Goal: Task Accomplishment & Management: Use online tool/utility

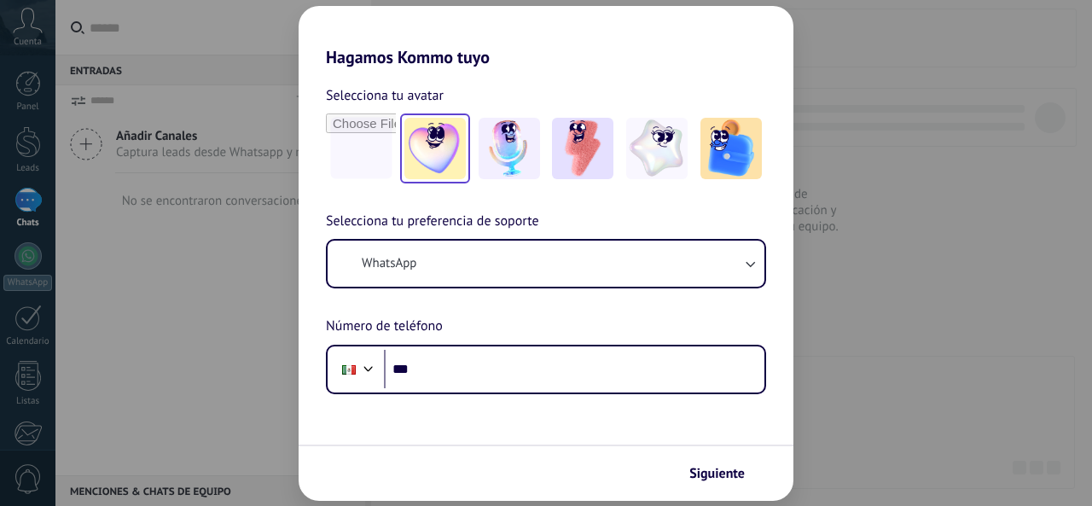
click at [428, 153] on img at bounding box center [434, 148] width 61 height 61
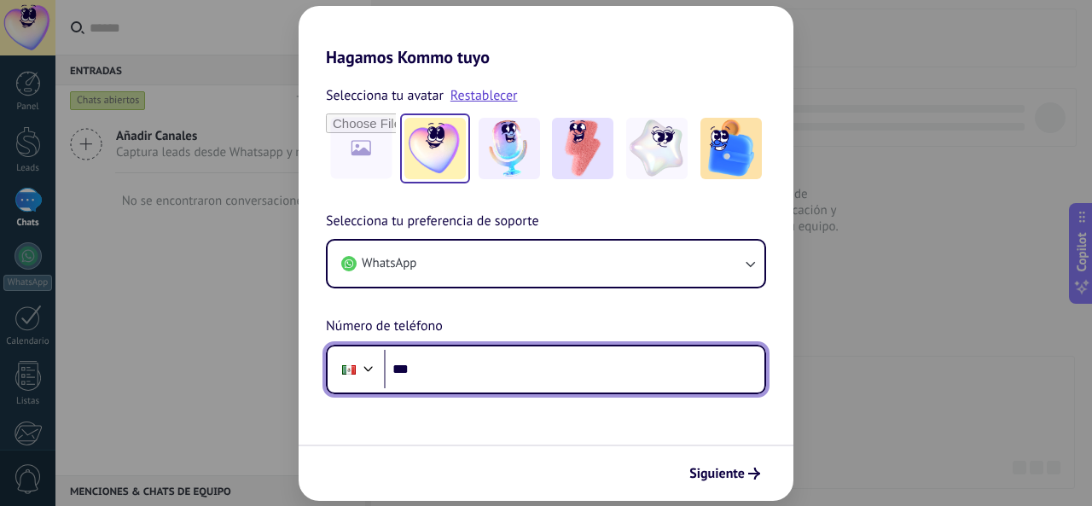
click at [469, 373] on input "***" at bounding box center [574, 369] width 381 height 39
click at [517, 373] on input "*******" at bounding box center [574, 369] width 381 height 39
type input "**********"
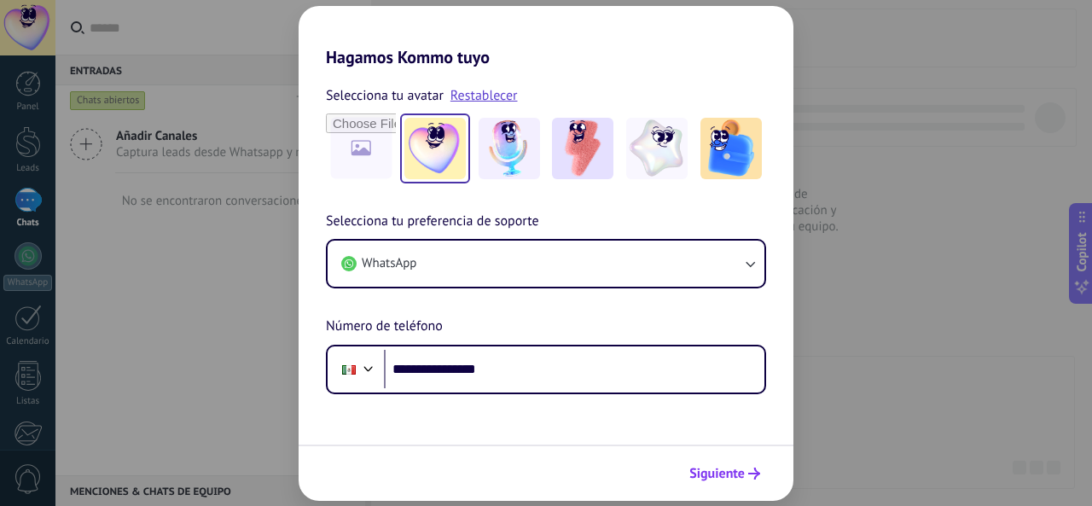
click at [714, 480] on span "Siguiente" at bounding box center [716, 474] width 55 height 12
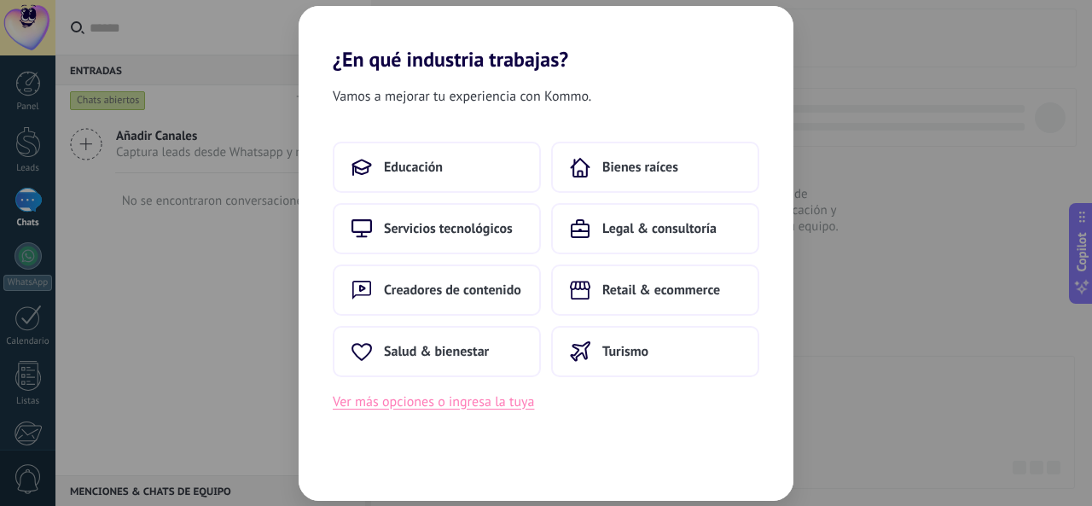
click at [476, 407] on button "Ver más opciones o ingresa la tuya" at bounding box center [433, 402] width 201 height 22
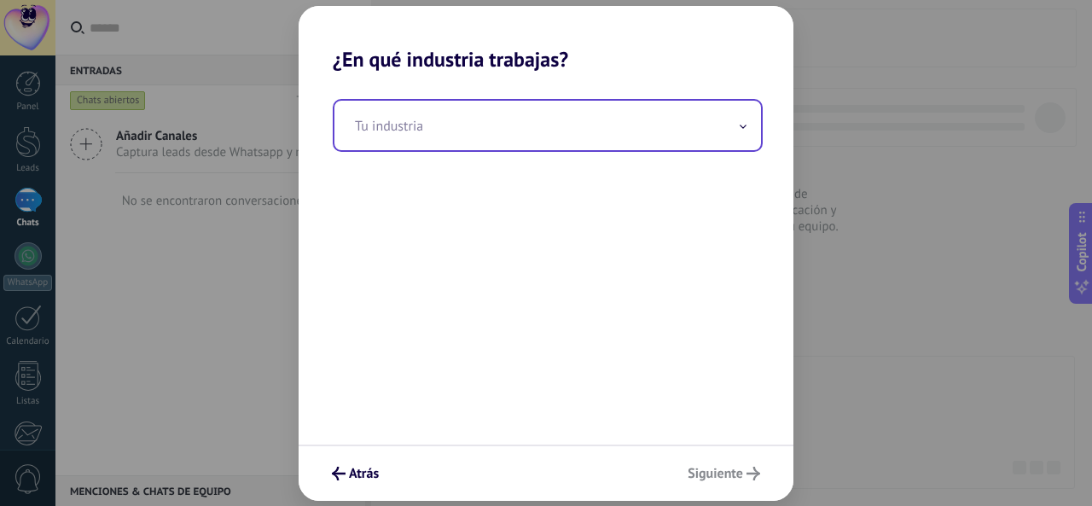
click at [480, 141] on input "text" at bounding box center [547, 125] width 427 height 49
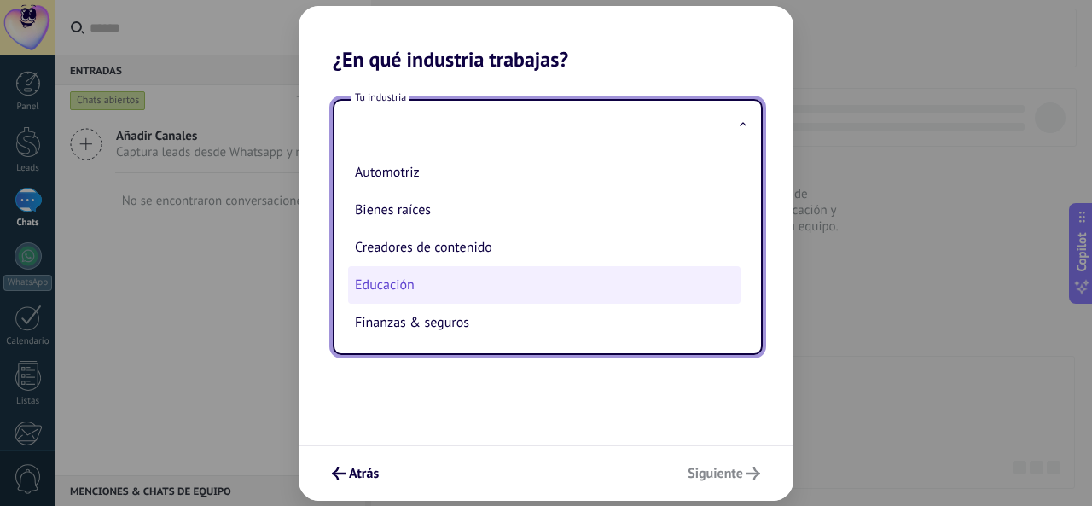
click at [430, 273] on li "Educación" at bounding box center [544, 285] width 393 height 38
type input "*********"
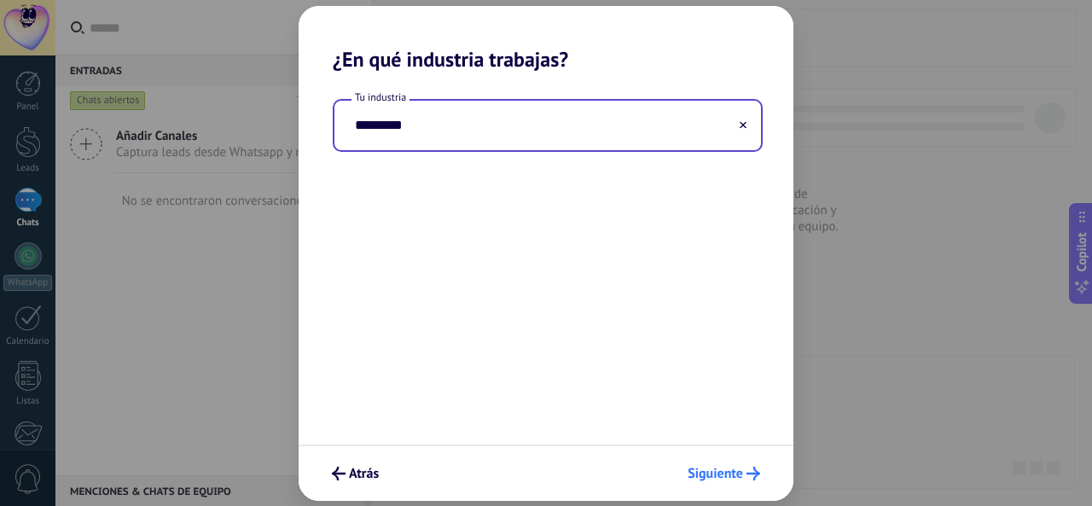
click at [746, 482] on button "Siguiente" at bounding box center [724, 473] width 88 height 29
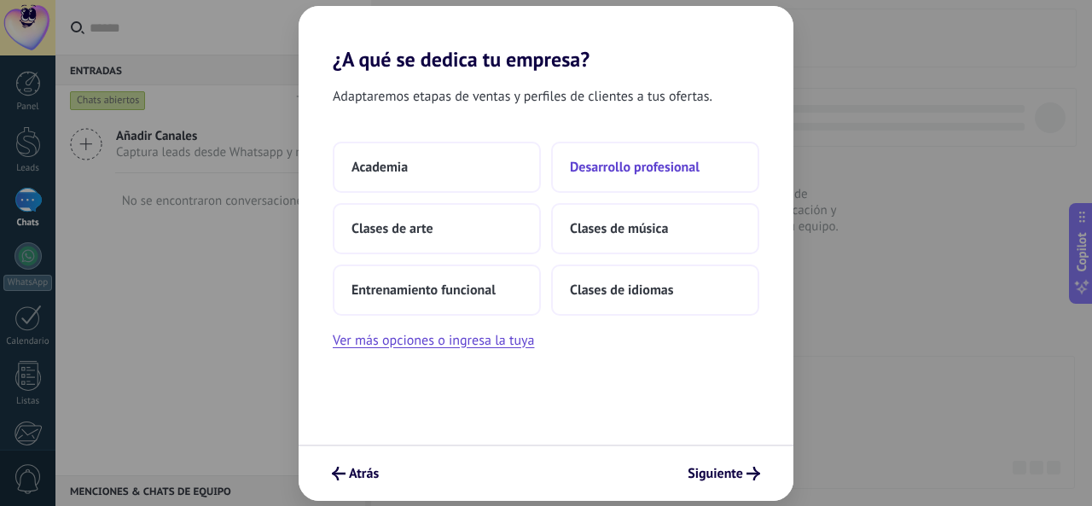
click at [623, 159] on span "Desarrollo profesional" at bounding box center [635, 167] width 130 height 17
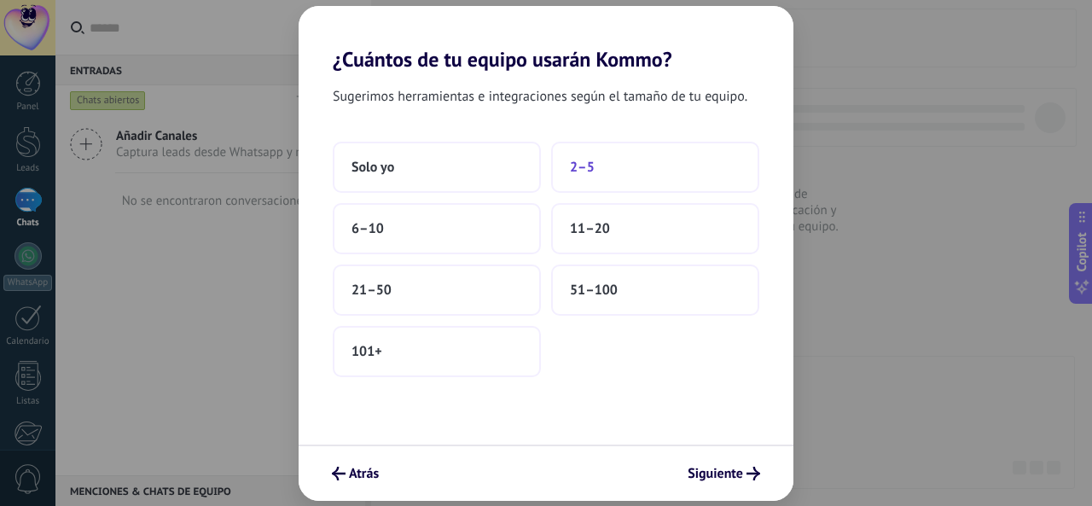
click at [607, 170] on button "2–5" at bounding box center [655, 167] width 208 height 51
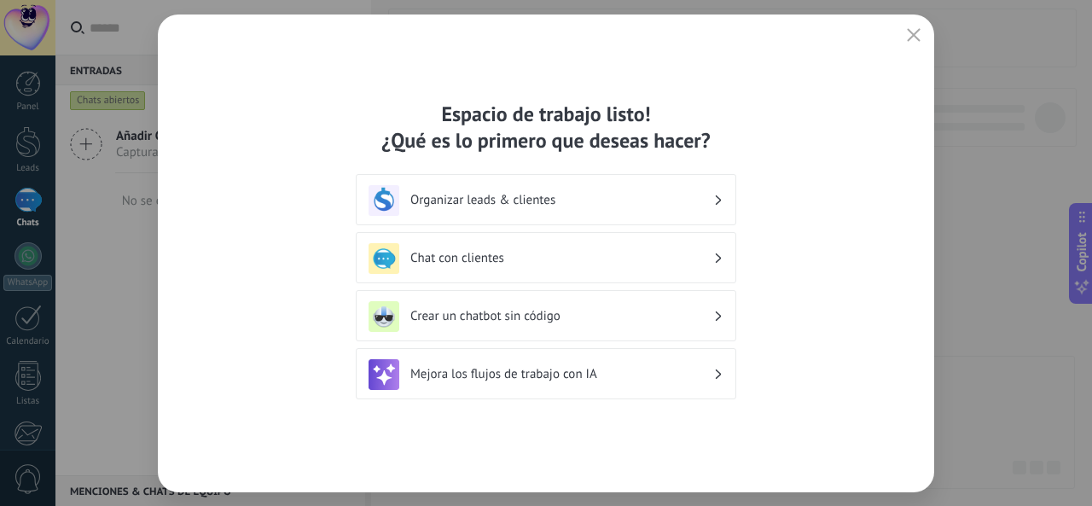
click at [456, 212] on div "Organizar leads & clientes" at bounding box center [546, 200] width 355 height 31
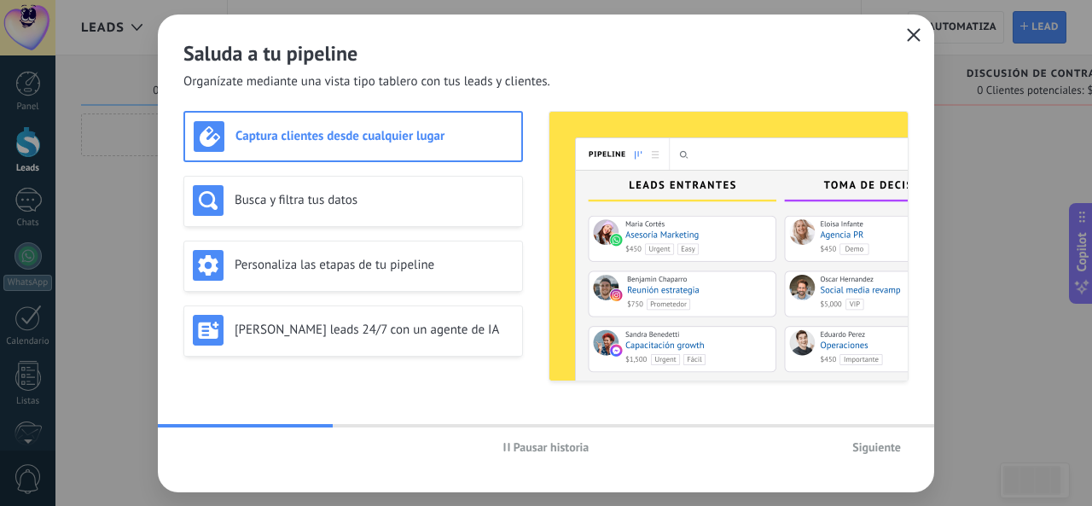
click at [911, 32] on use "button" at bounding box center [914, 34] width 13 height 13
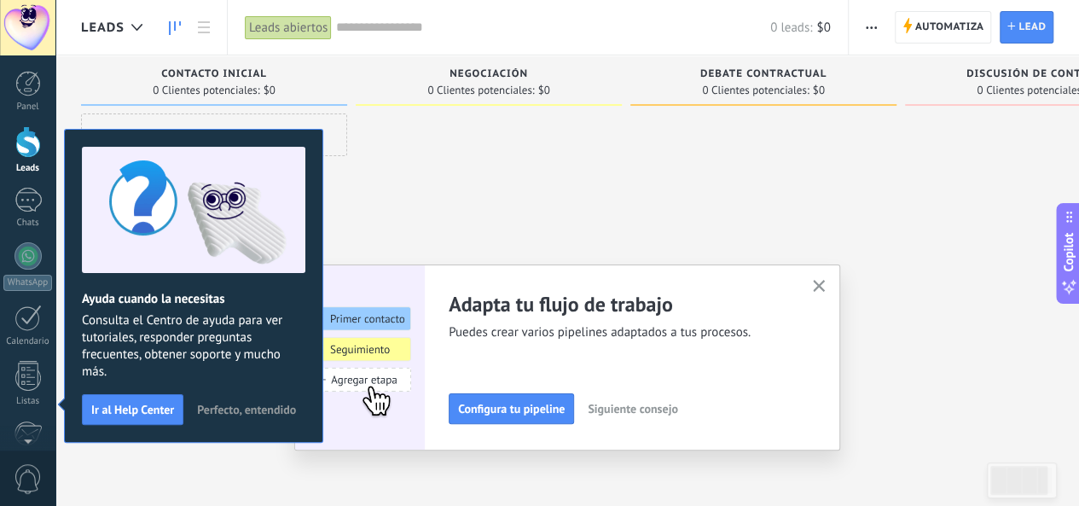
click at [241, 400] on button "Perfecto, entendido" at bounding box center [246, 410] width 114 height 26
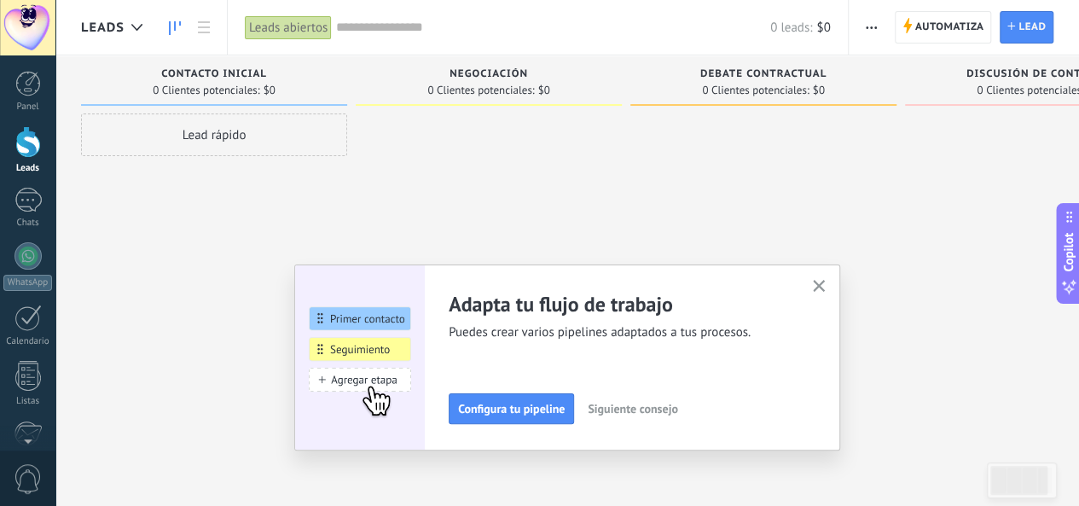
click at [826, 287] on use "button" at bounding box center [819, 286] width 13 height 13
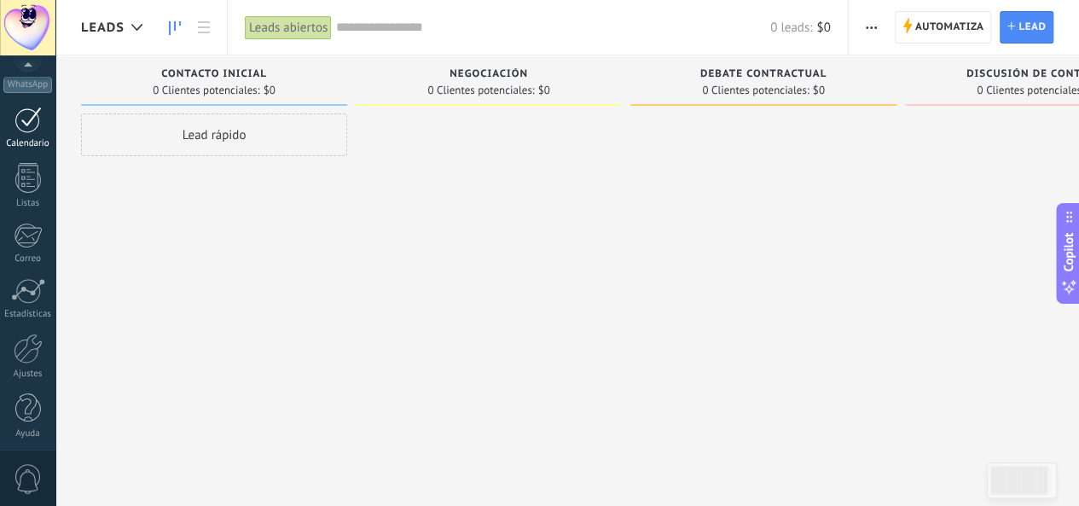
scroll to position [202, 0]
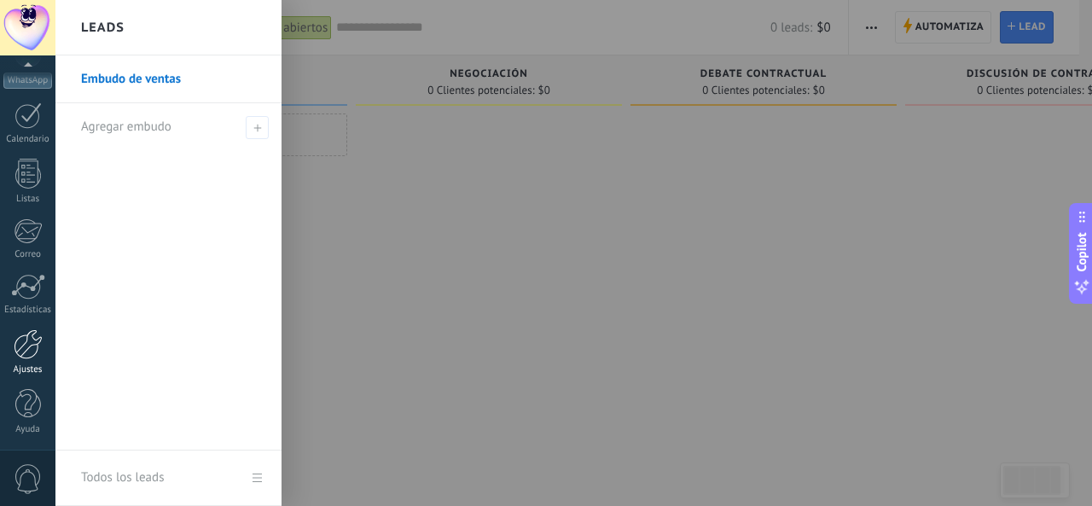
click at [25, 354] on div at bounding box center [28, 344] width 29 height 30
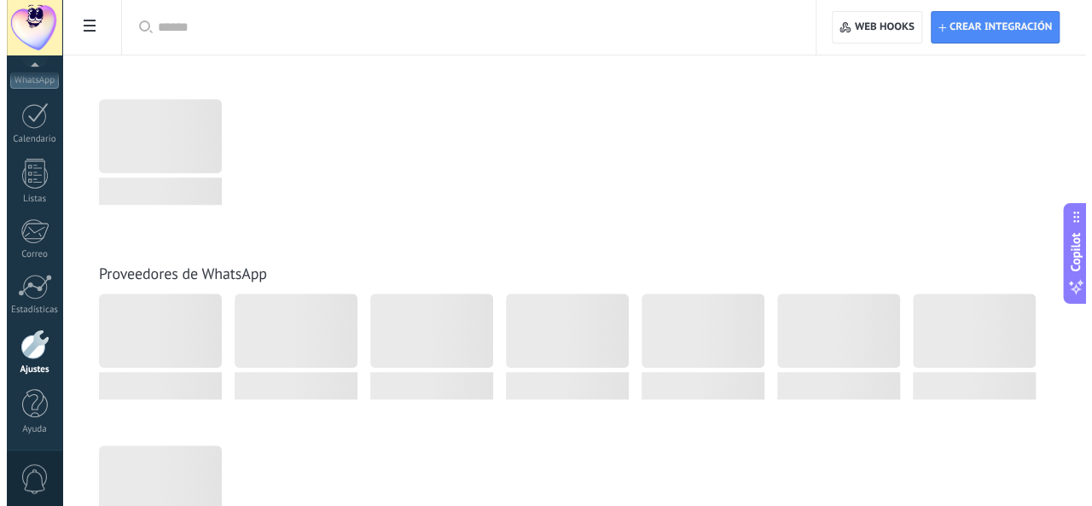
scroll to position [491, 0]
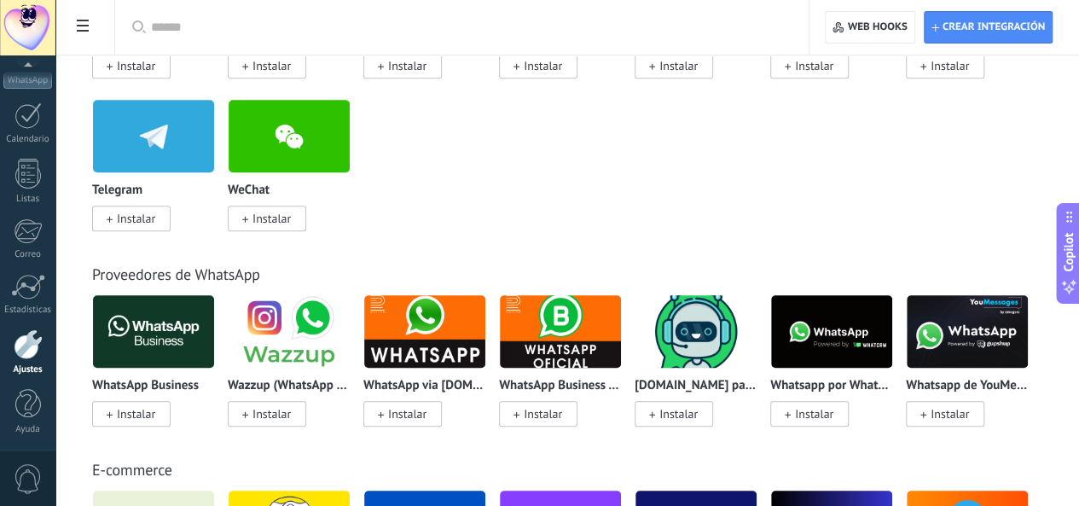
click at [350, 355] on img at bounding box center [289, 331] width 121 height 83
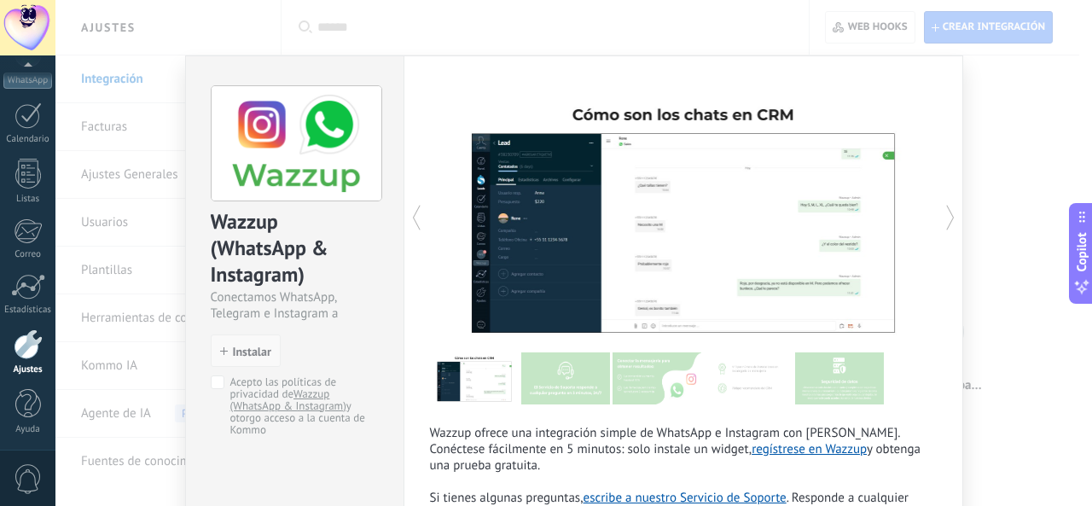
click at [236, 340] on button "Instalar" at bounding box center [246, 350] width 70 height 32
click at [241, 334] on div "Instalar" at bounding box center [246, 350] width 70 height 32
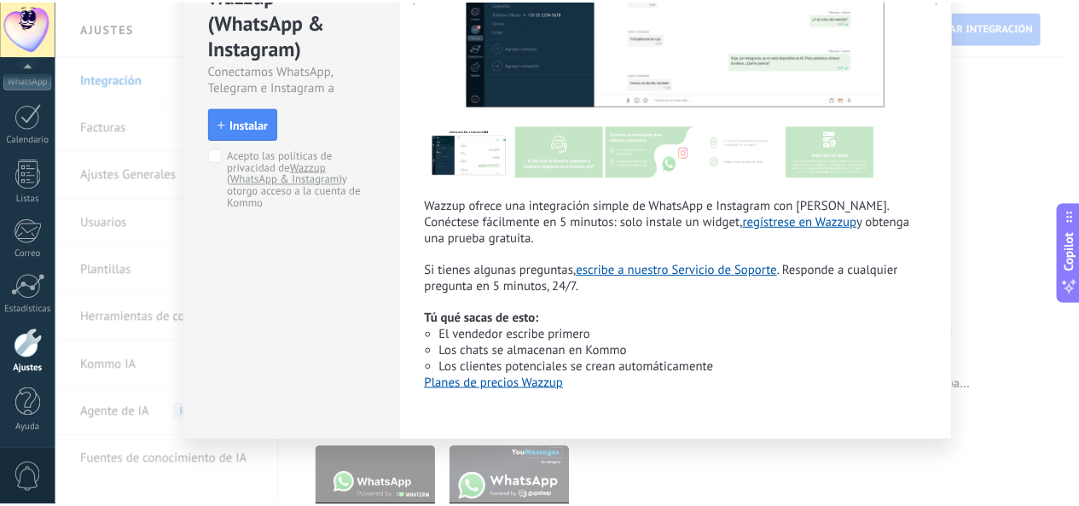
scroll to position [0, 0]
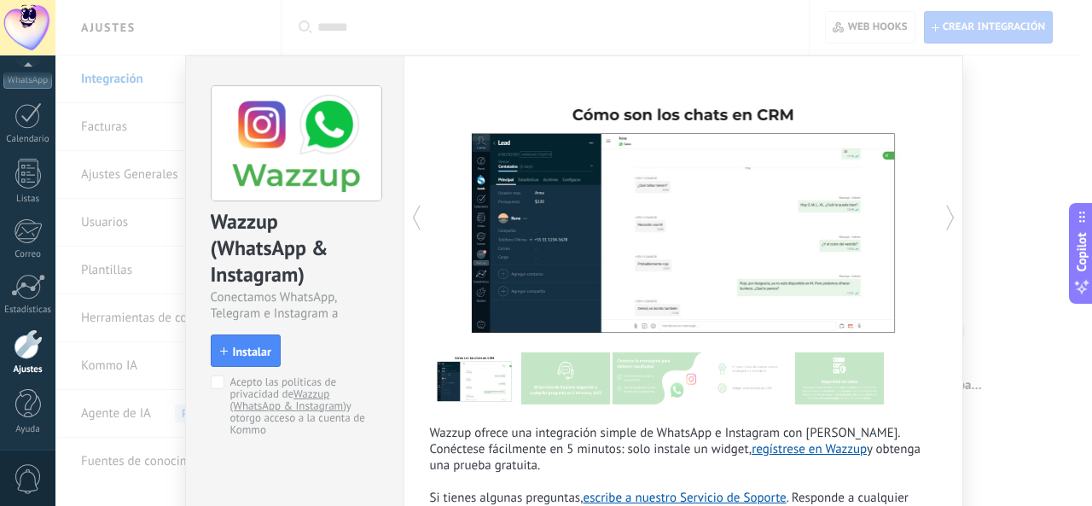
click at [992, 117] on div "Wazzup (WhatsApp & Instagram) Conectamos WhatsApp, Telegram e Instagram a Kommo…" at bounding box center [573, 253] width 1037 height 506
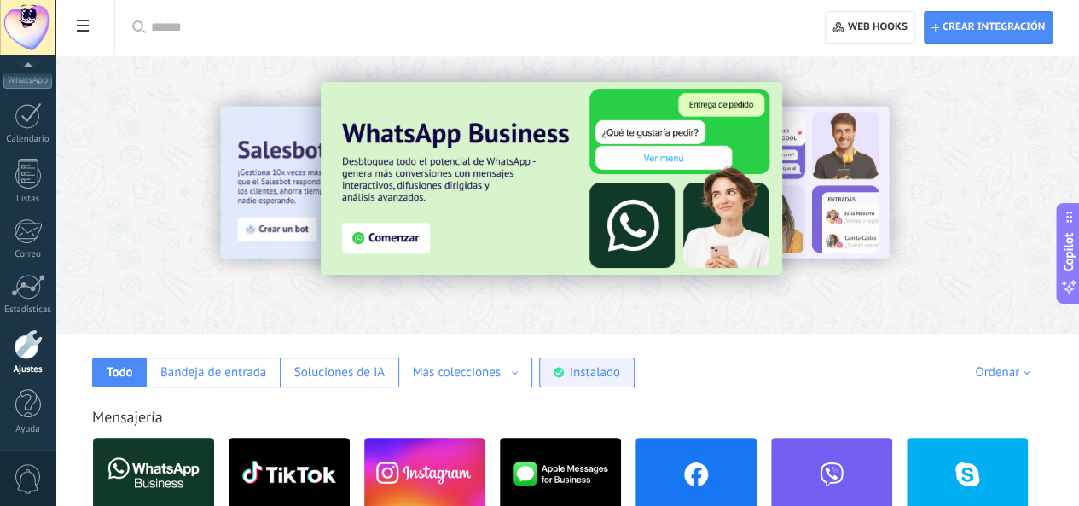
click at [620, 371] on div "Instalado" at bounding box center [595, 372] width 50 height 16
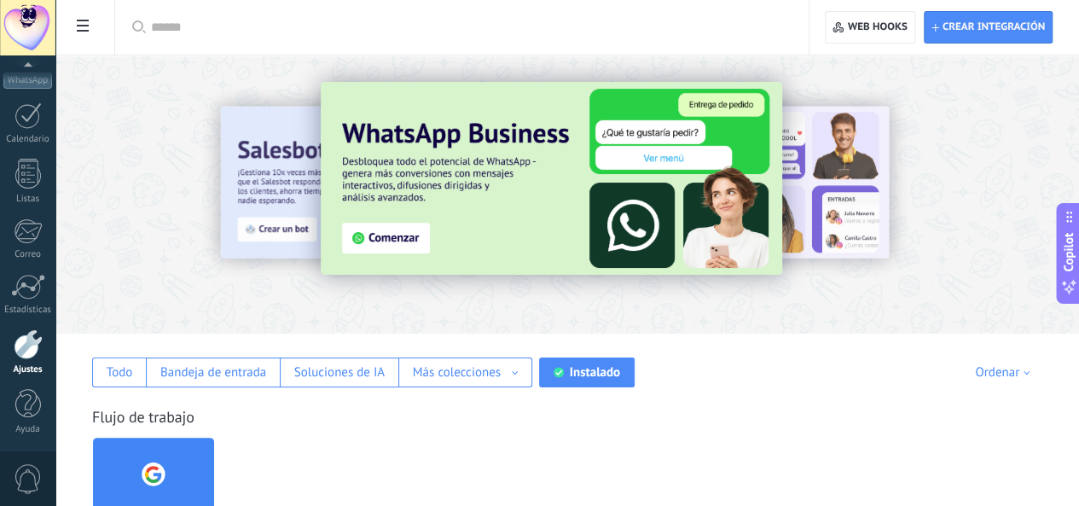
scroll to position [104, 0]
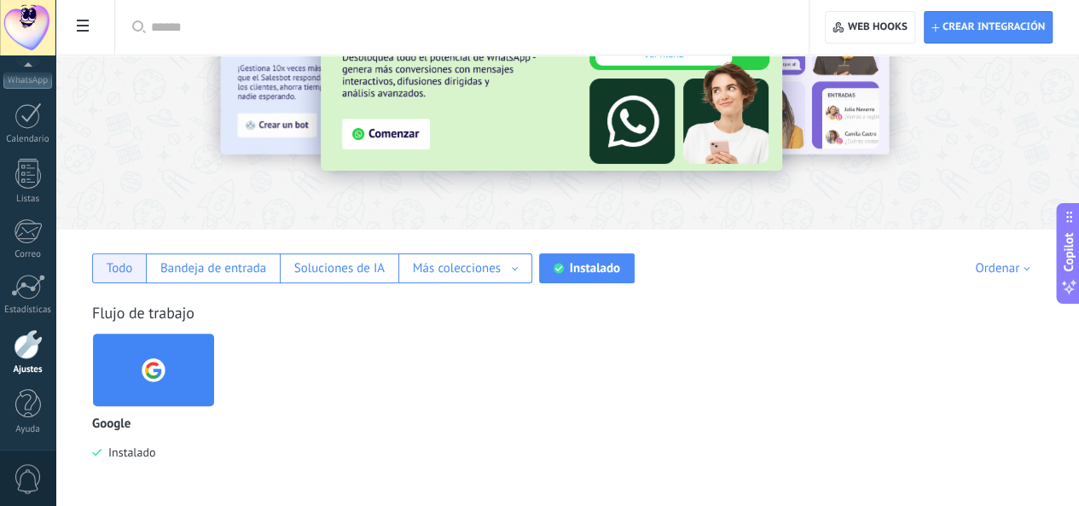
click at [133, 262] on div "Todo" at bounding box center [120, 268] width 26 height 16
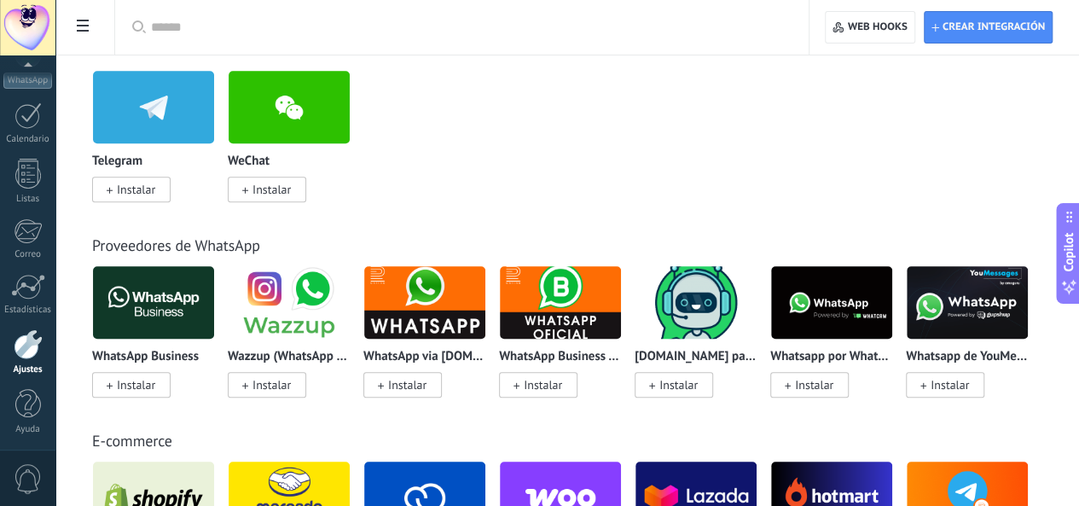
scroll to position [536, 0]
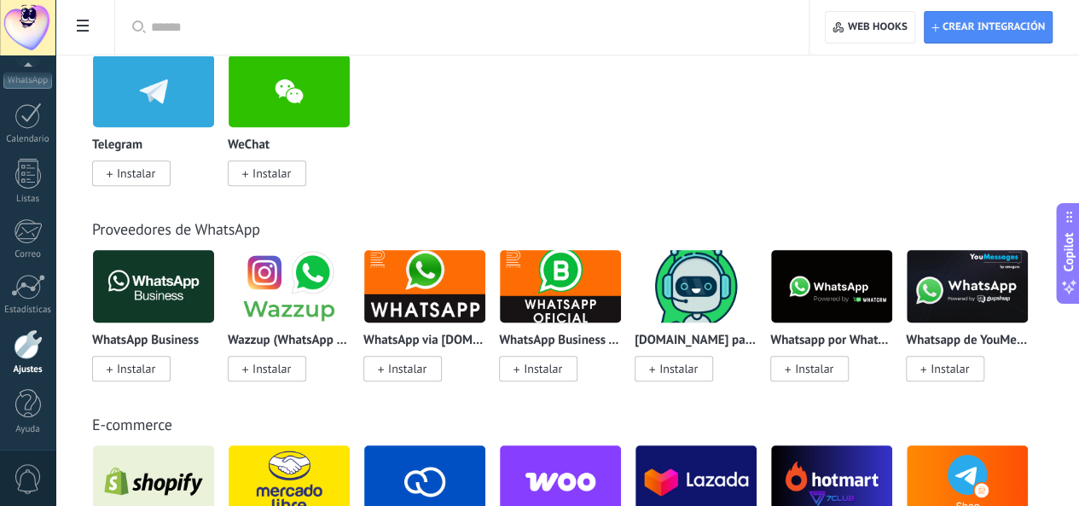
click at [291, 366] on span "Instalar" at bounding box center [272, 368] width 38 height 15
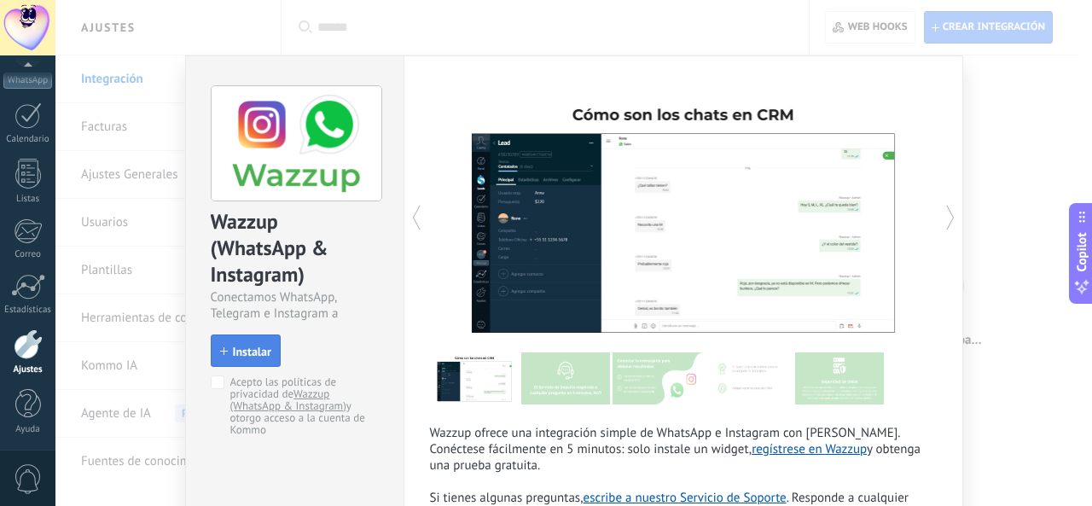
click at [241, 337] on button "Instalar" at bounding box center [246, 350] width 70 height 32
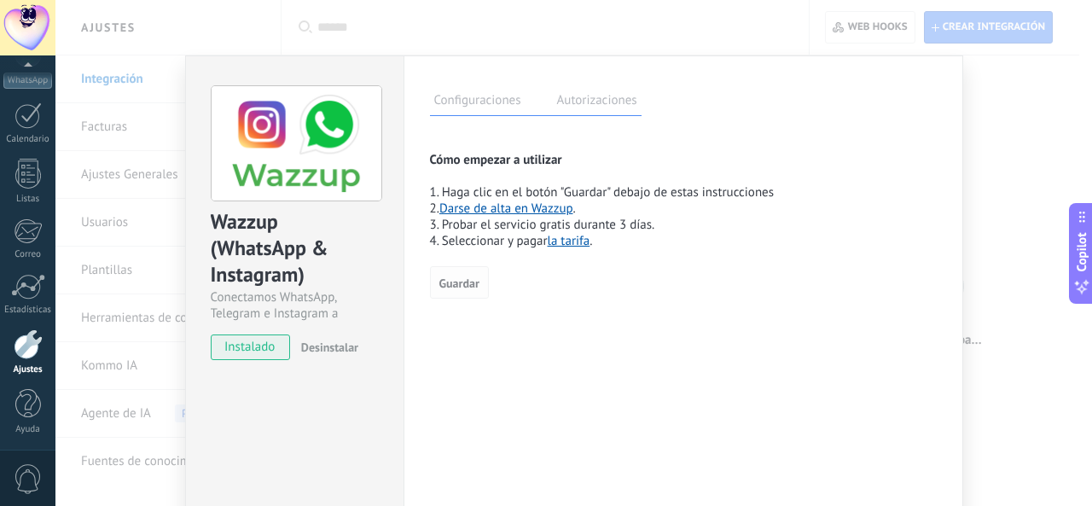
click at [459, 285] on span "Guardar" at bounding box center [459, 283] width 40 height 12
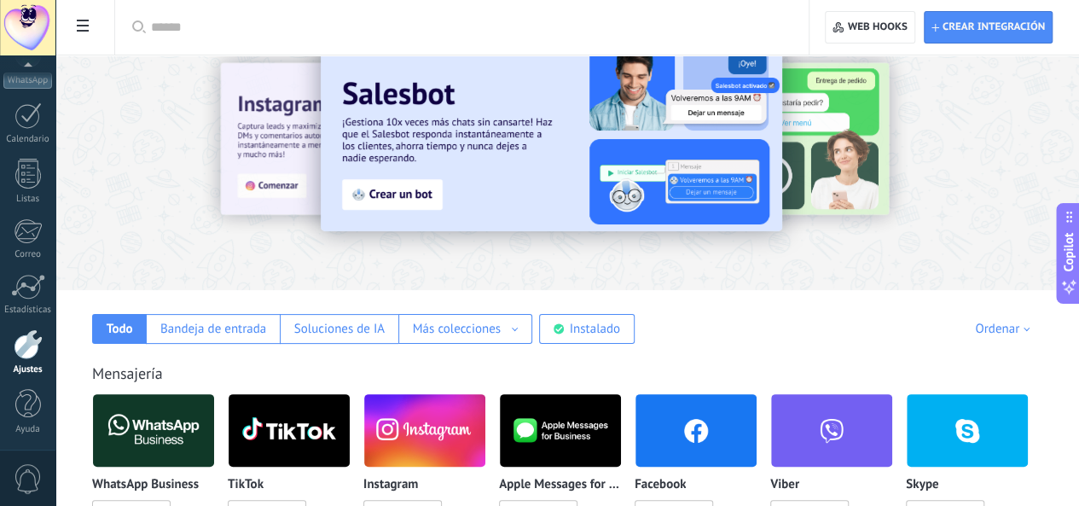
scroll to position [0, 0]
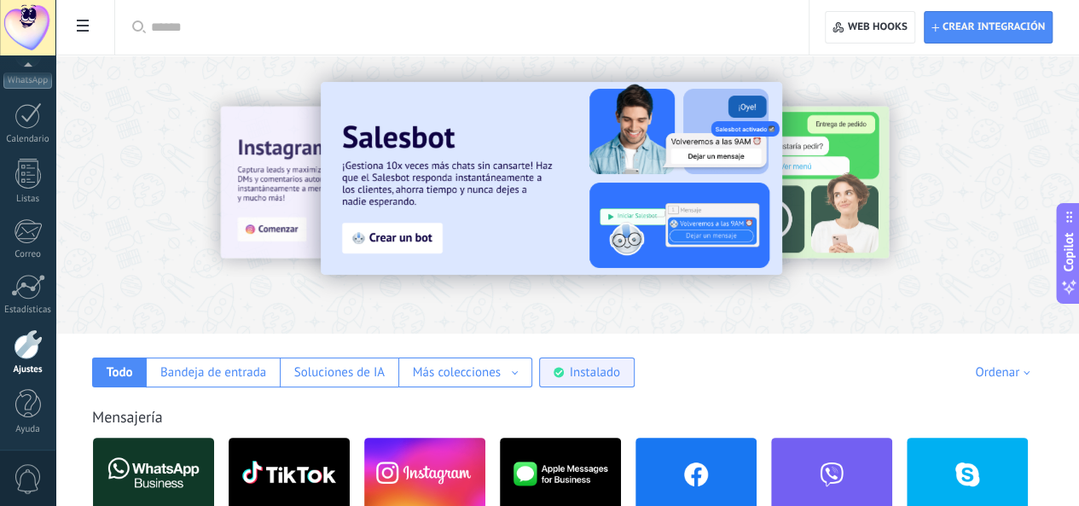
click at [635, 368] on div "Instalado" at bounding box center [587, 373] width 96 height 30
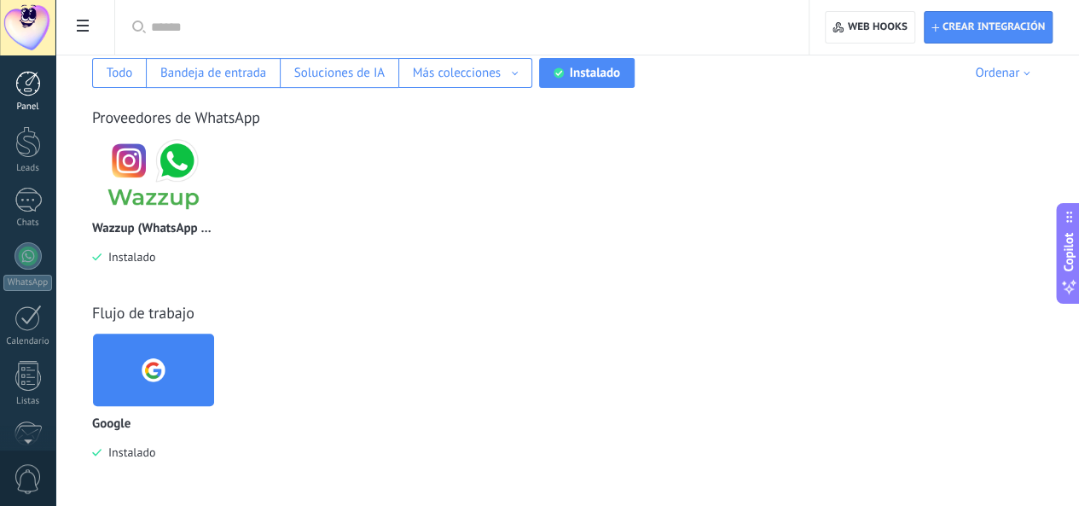
click at [22, 89] on div at bounding box center [28, 84] width 26 height 26
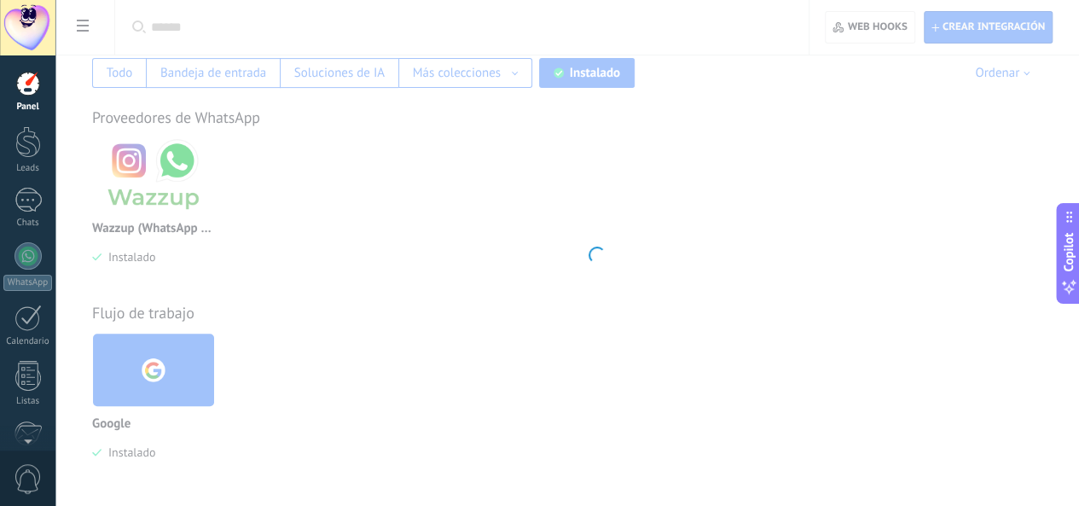
click at [41, 18] on div at bounding box center [27, 27] width 55 height 55
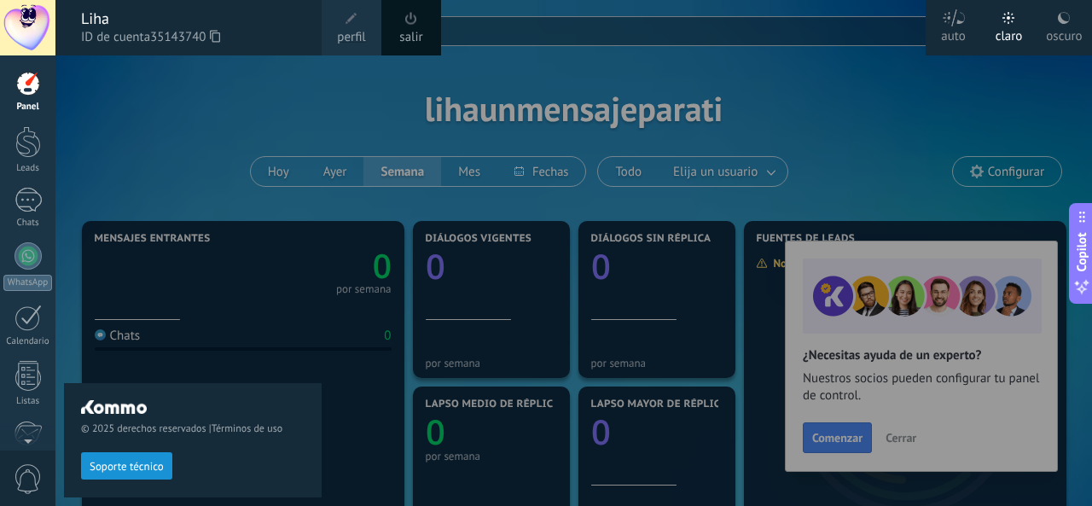
click at [162, 130] on div "© 2025 derechos reservados | Términos de uso Soporte técnico" at bounding box center [193, 280] width 258 height 451
click at [843, 176] on div at bounding box center [601, 253] width 1092 height 506
click at [241, 158] on div "© 2025 derechos reservados | Términos de uso Soporte técnico" at bounding box center [193, 280] width 258 height 451
click at [39, 34] on div at bounding box center [27, 27] width 55 height 55
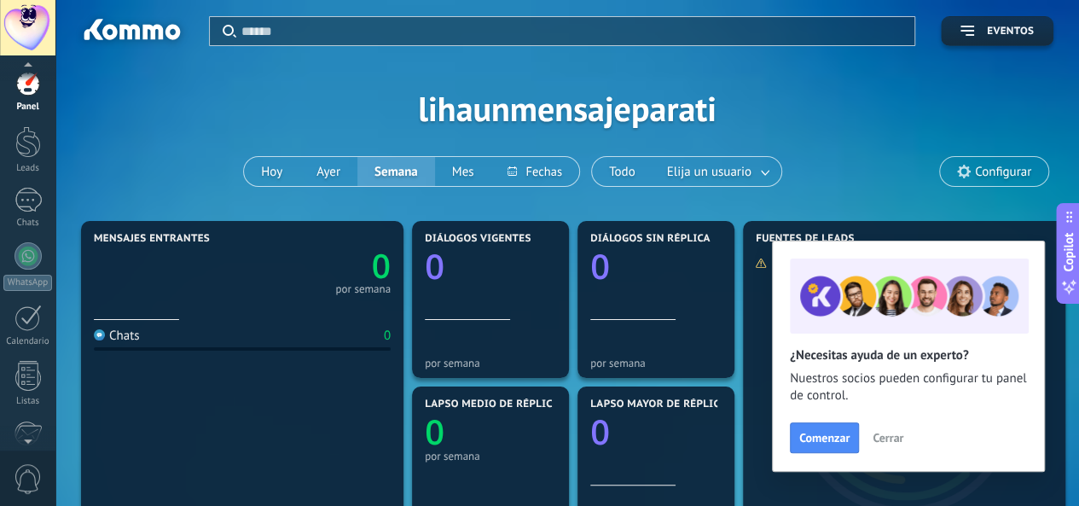
scroll to position [202, 0]
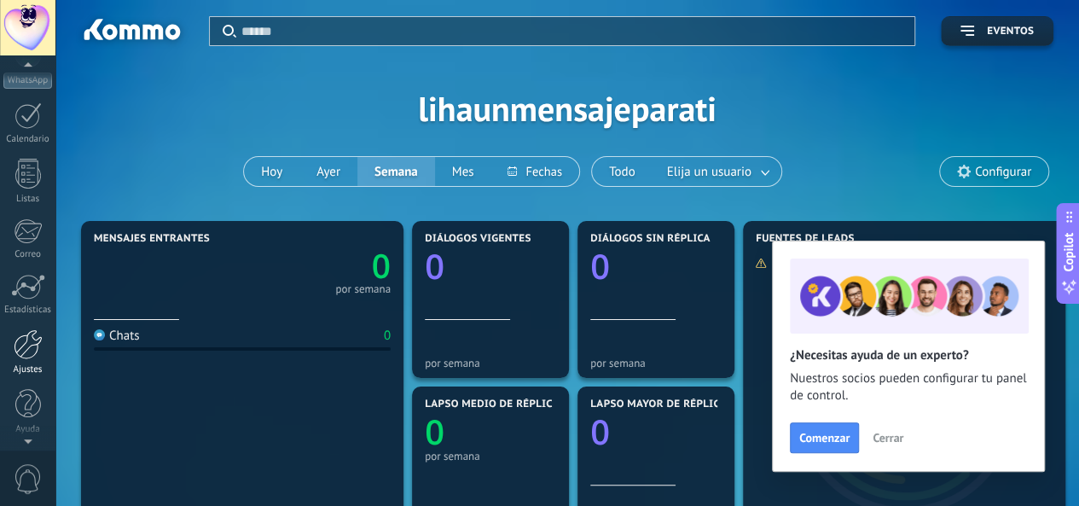
click at [28, 339] on div at bounding box center [28, 344] width 29 height 30
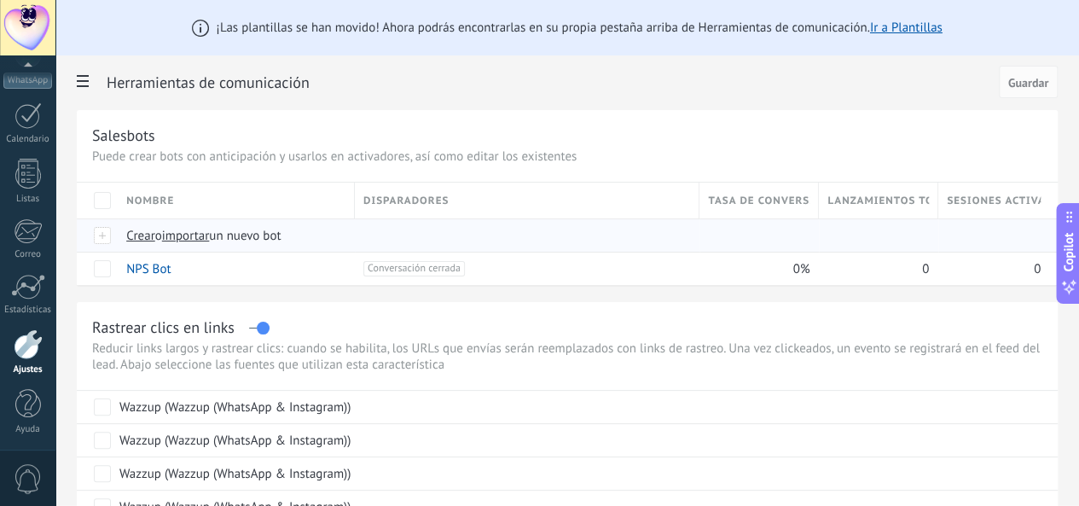
click at [155, 234] on span "Crear" at bounding box center [140, 236] width 29 height 16
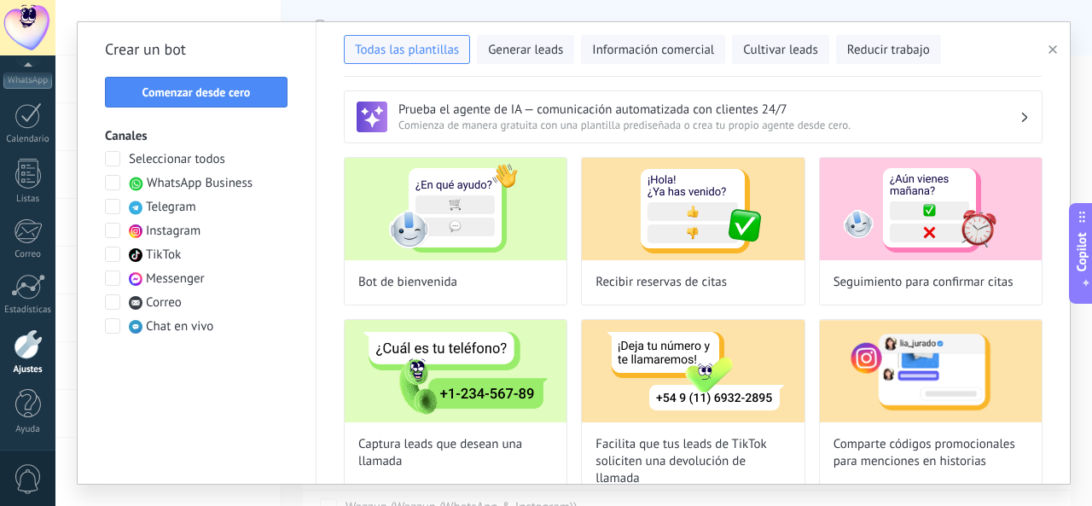
click at [160, 184] on span "WhatsApp Business" at bounding box center [200, 183] width 106 height 17
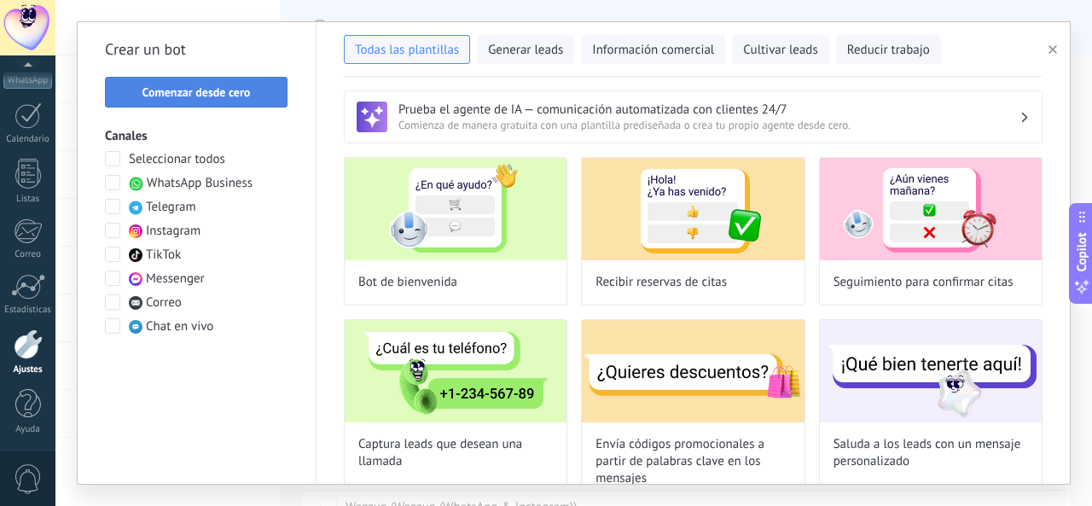
click at [179, 94] on span "Comenzar desde cero" at bounding box center [197, 92] width 108 height 12
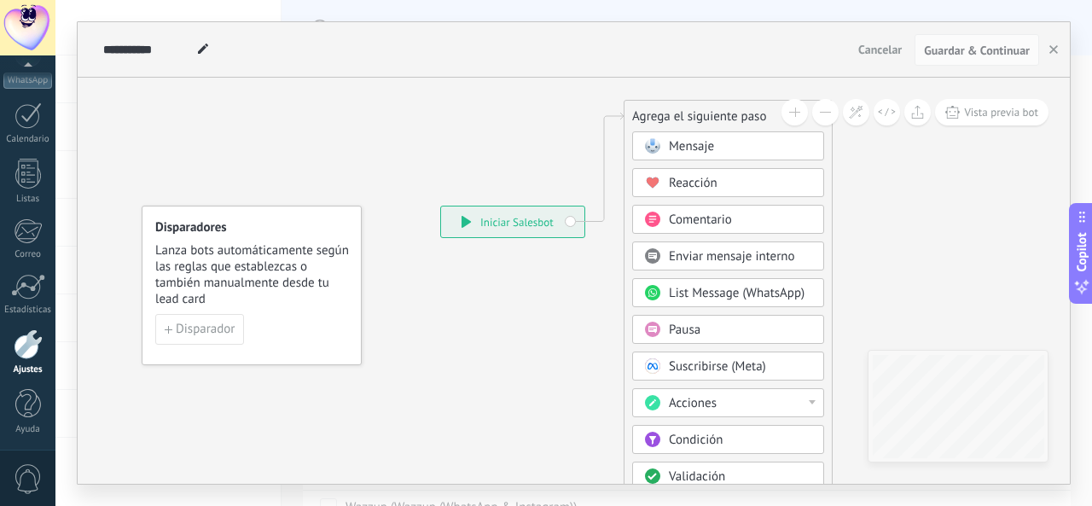
drag, startPoint x: 664, startPoint y: 272, endPoint x: 649, endPoint y: 108, distance: 165.4
click at [649, 108] on div "Agrega el siguiente paso" at bounding box center [728, 116] width 207 height 28
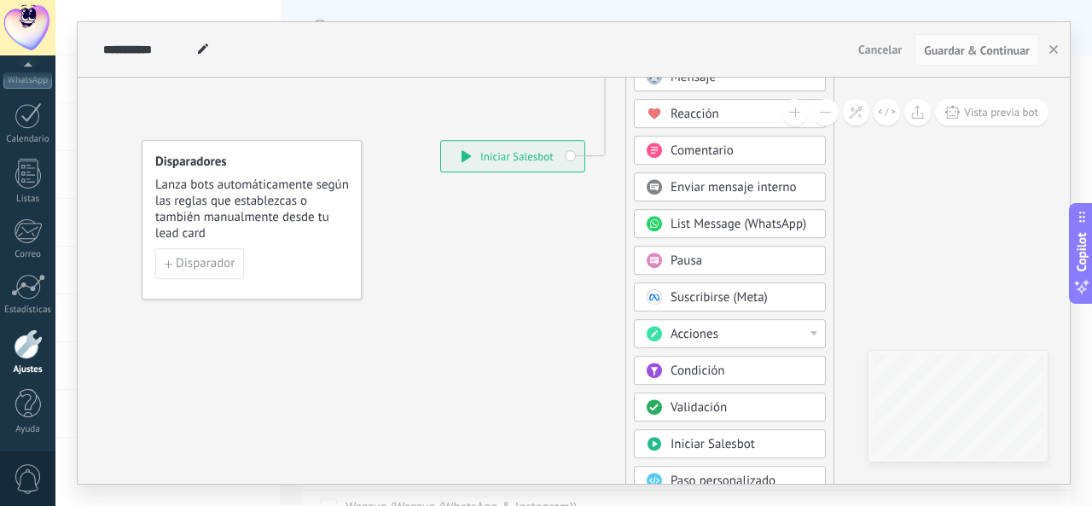
click at [696, 364] on span "Condición" at bounding box center [698, 372] width 54 height 16
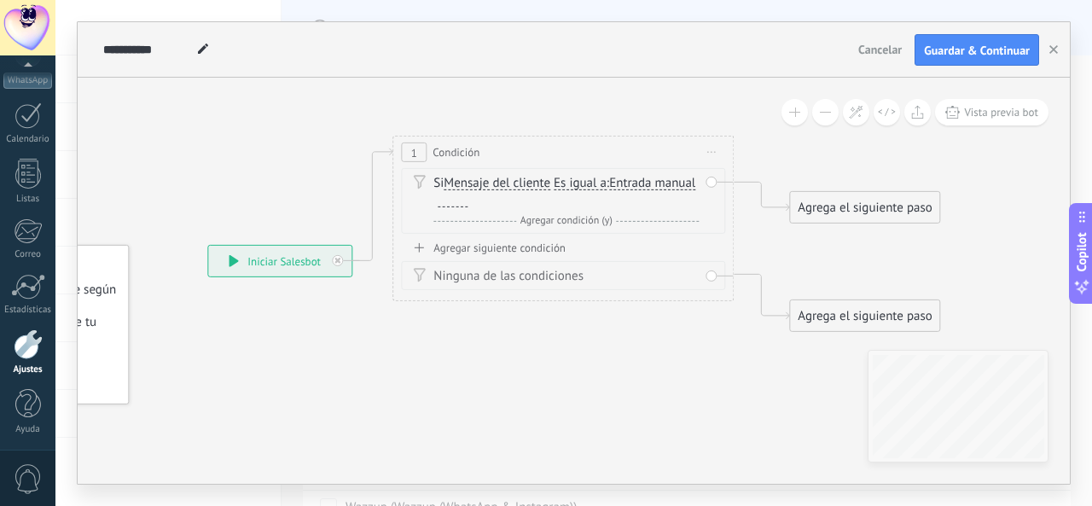
drag, startPoint x: 730, startPoint y: 231, endPoint x: 719, endPoint y: 347, distance: 116.6
click at [719, 347] on icon at bounding box center [545, 234] width 1528 height 1050
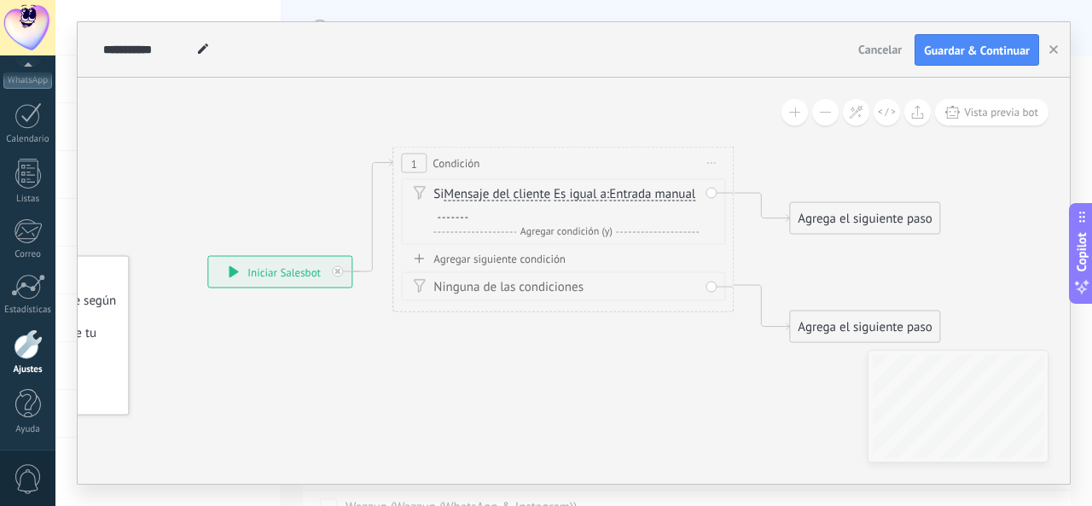
click at [468, 209] on div at bounding box center [453, 212] width 30 height 14
paste div
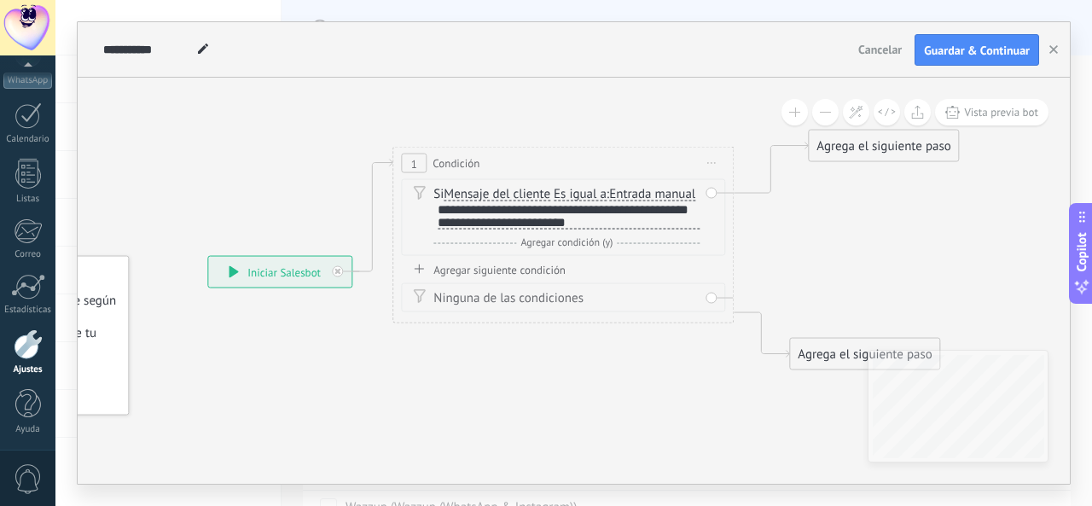
drag, startPoint x: 830, startPoint y: 224, endPoint x: 849, endPoint y: 151, distance: 75.7
click at [849, 151] on div "Agrega el siguiente paso" at bounding box center [883, 146] width 149 height 28
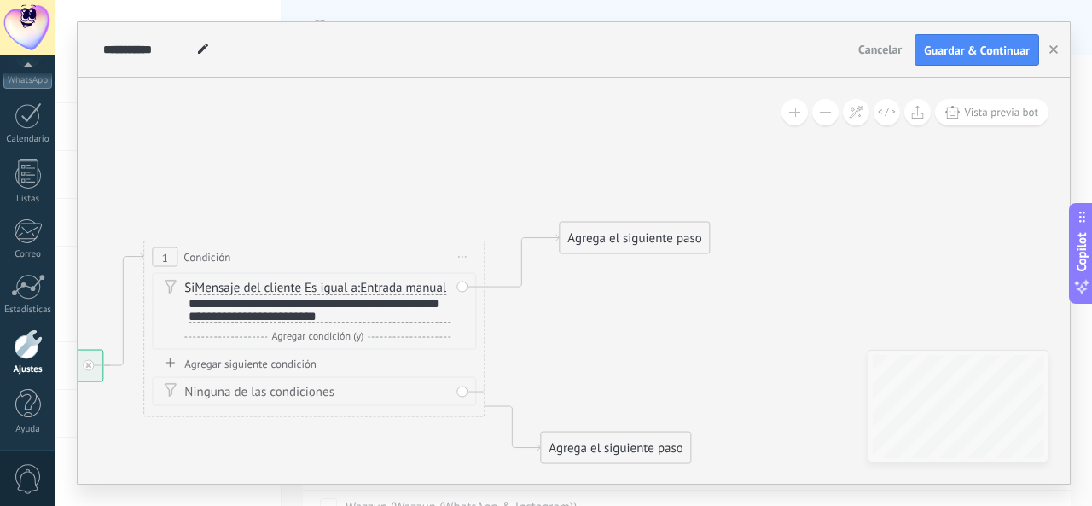
drag, startPoint x: 882, startPoint y: 239, endPoint x: 566, endPoint y: 323, distance: 327.7
click at [566, 323] on icon at bounding box center [305, 343] width 1547 height 1095
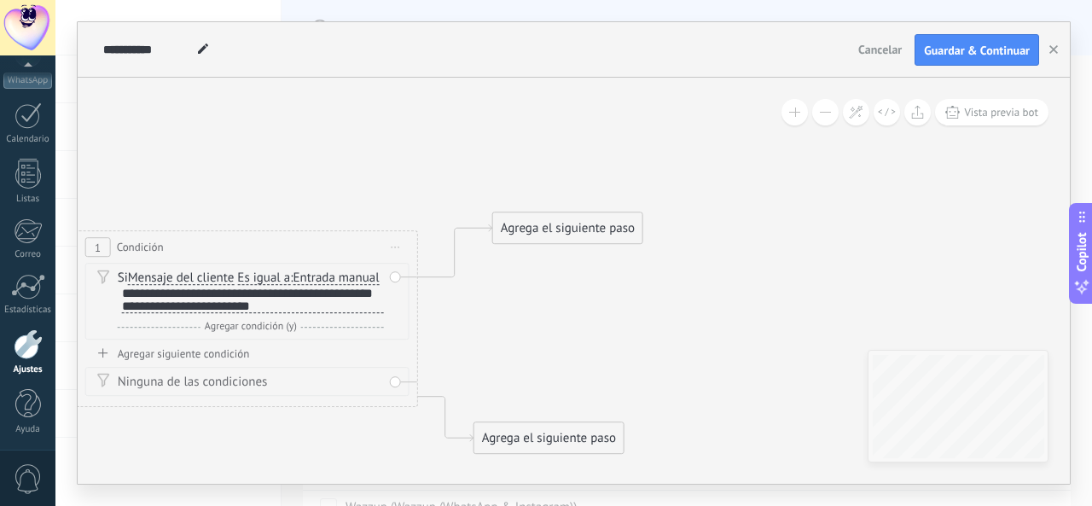
click at [516, 230] on div "Agrega el siguiente paso" at bounding box center [567, 229] width 149 height 28
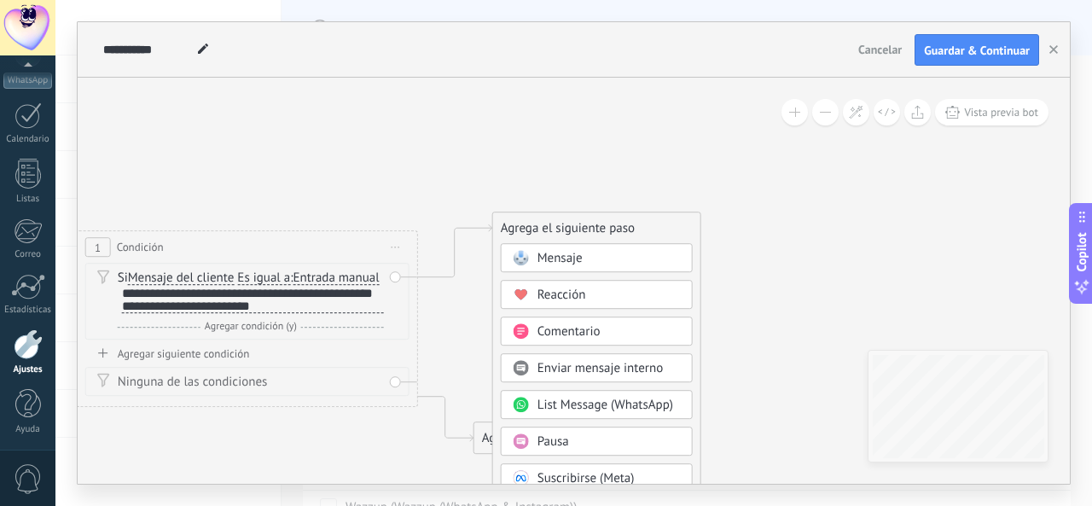
click at [551, 253] on span "Mensaje" at bounding box center [560, 259] width 45 height 16
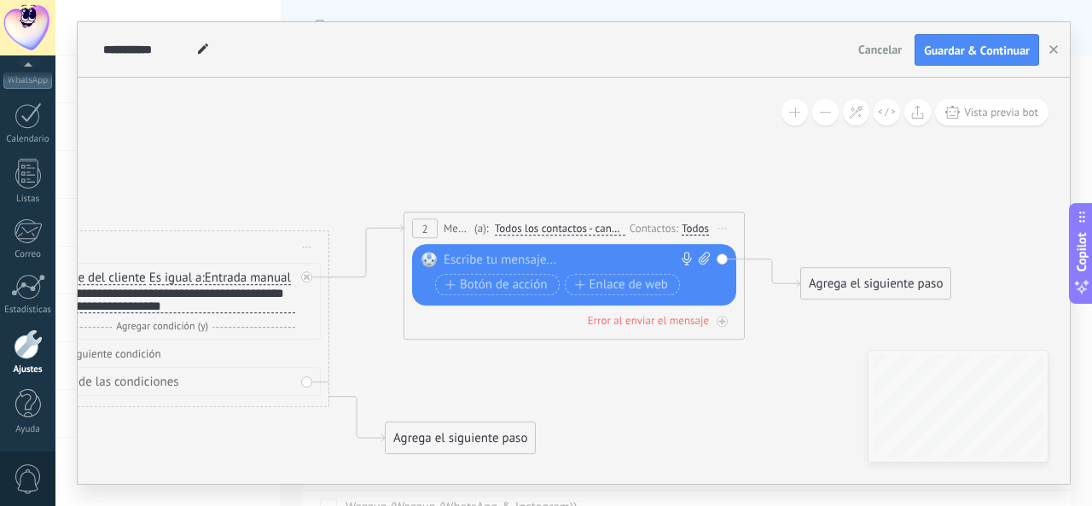
click at [515, 255] on div at bounding box center [570, 261] width 253 height 17
paste div
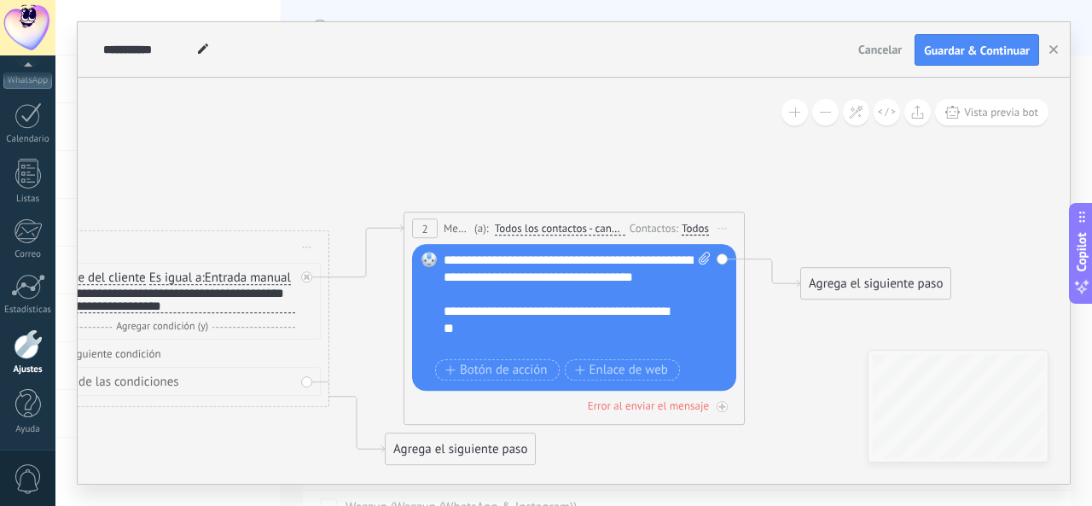
click at [456, 304] on div at bounding box center [569, 295] width 251 height 17
click at [652, 258] on div "**********" at bounding box center [578, 304] width 268 height 102
click at [819, 354] on icon at bounding box center [348, 334] width 1944 height 1096
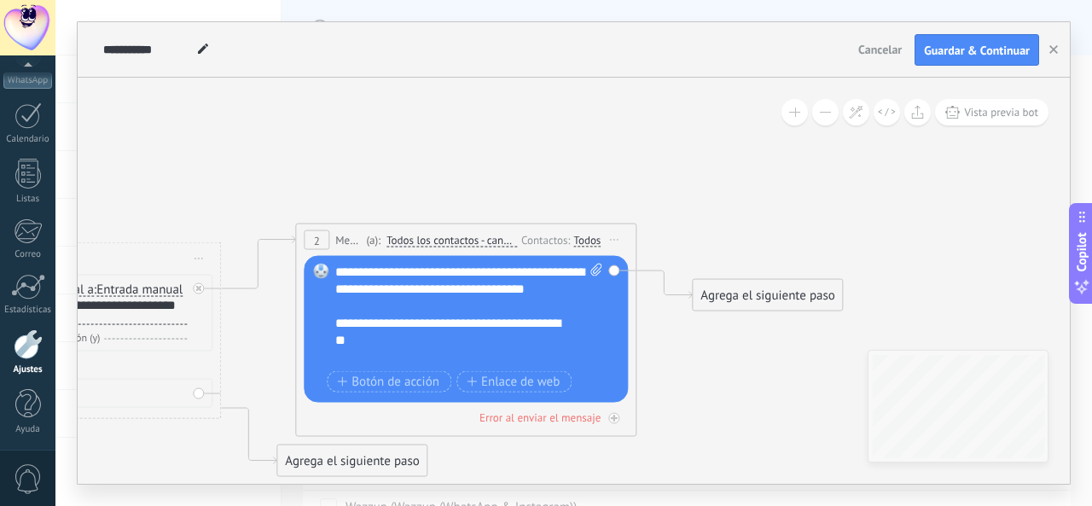
drag, startPoint x: 819, startPoint y: 354, endPoint x: 701, endPoint y: 365, distance: 118.3
click at [701, 365] on icon at bounding box center [240, 345] width 1944 height 1096
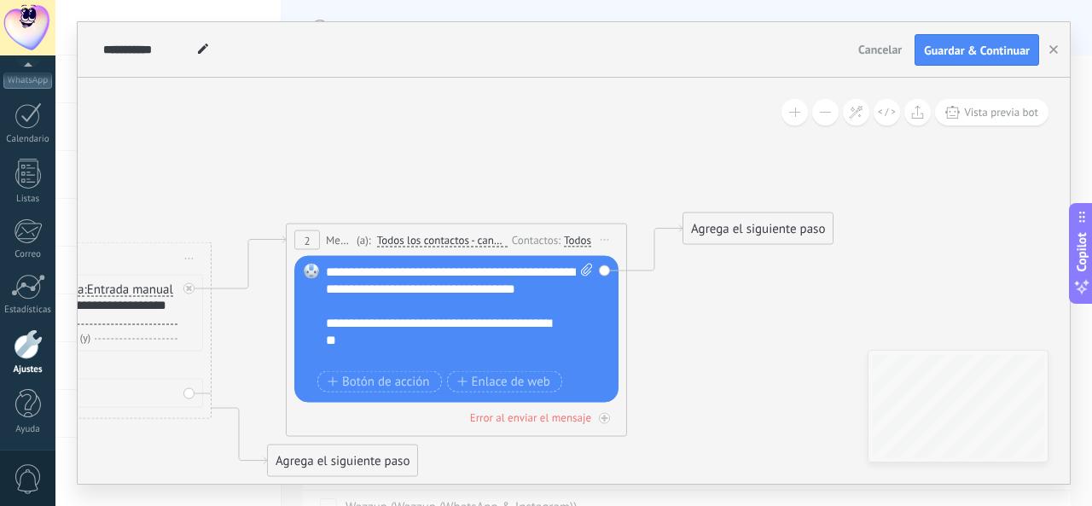
drag, startPoint x: 725, startPoint y: 286, endPoint x: 725, endPoint y: 219, distance: 66.6
click at [725, 219] on div "Agrega el siguiente paso" at bounding box center [757, 229] width 149 height 28
drag, startPoint x: 779, startPoint y: 230, endPoint x: 776, endPoint y: 209, distance: 20.8
click at [776, 211] on div "Agrega el siguiente paso" at bounding box center [756, 225] width 149 height 28
click at [776, 209] on div "Agrega el siguiente paso" at bounding box center [754, 209] width 149 height 28
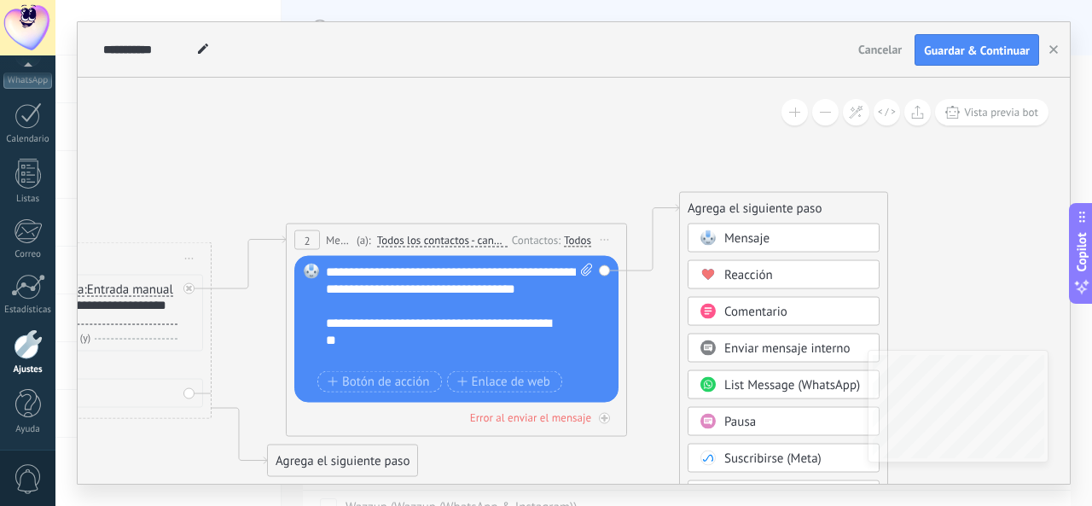
click at [780, 236] on div "Mensaje" at bounding box center [795, 238] width 143 height 17
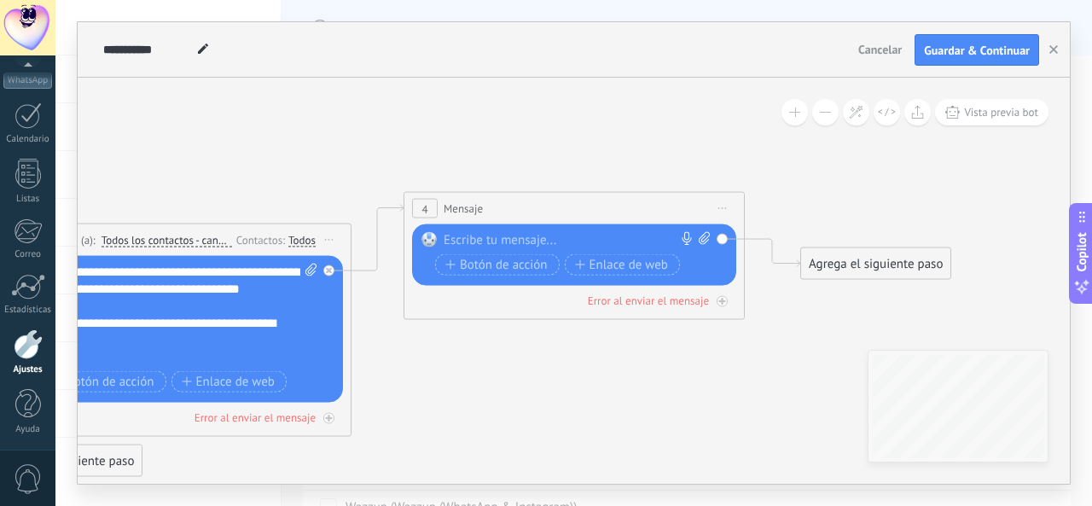
click at [649, 236] on div at bounding box center [570, 240] width 253 height 17
paste div
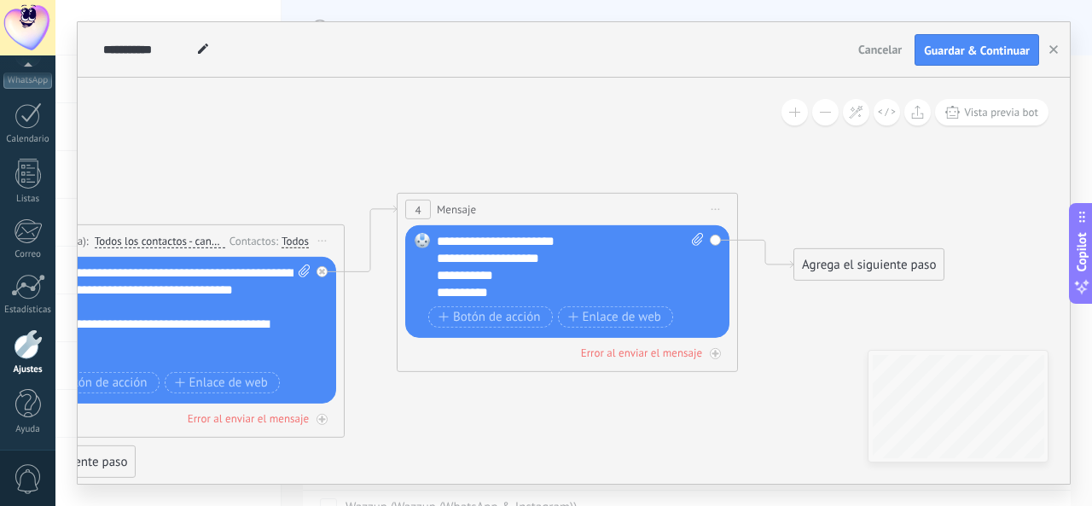
drag, startPoint x: 795, startPoint y: 347, endPoint x: 600, endPoint y: 421, distance: 208.7
click at [600, 421] on icon at bounding box center [144, 335] width 2337 height 1138
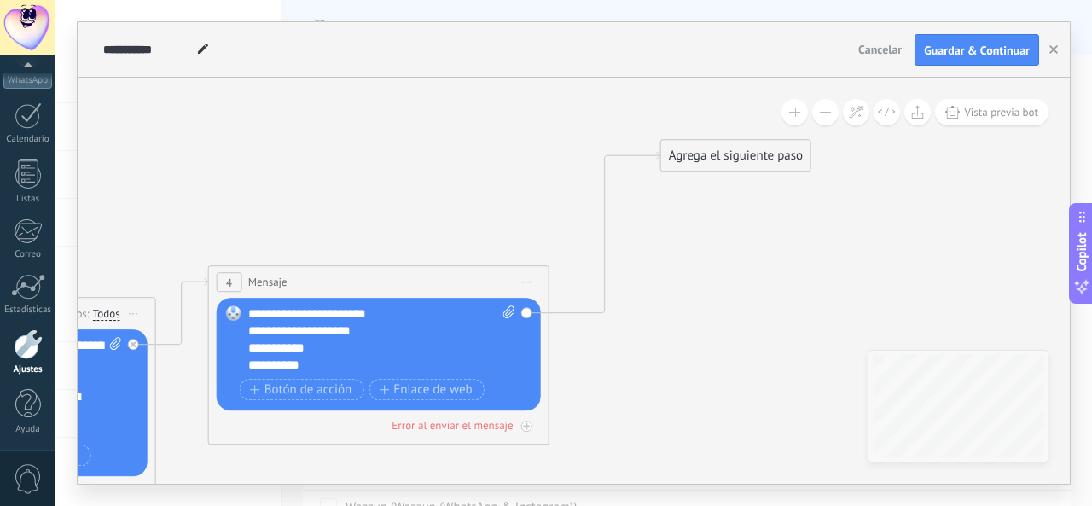
drag, startPoint x: 675, startPoint y: 346, endPoint x: 730, endPoint y: 164, distance: 190.0
click at [730, 164] on div "Agrega el siguiente paso" at bounding box center [735, 157] width 149 height 28
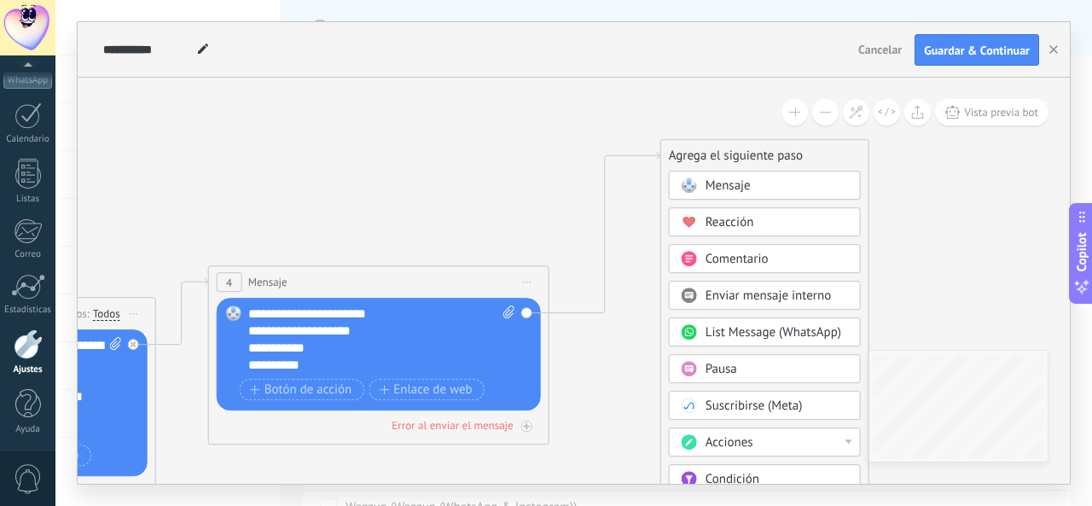
click at [730, 475] on span "Condición" at bounding box center [733, 480] width 54 height 16
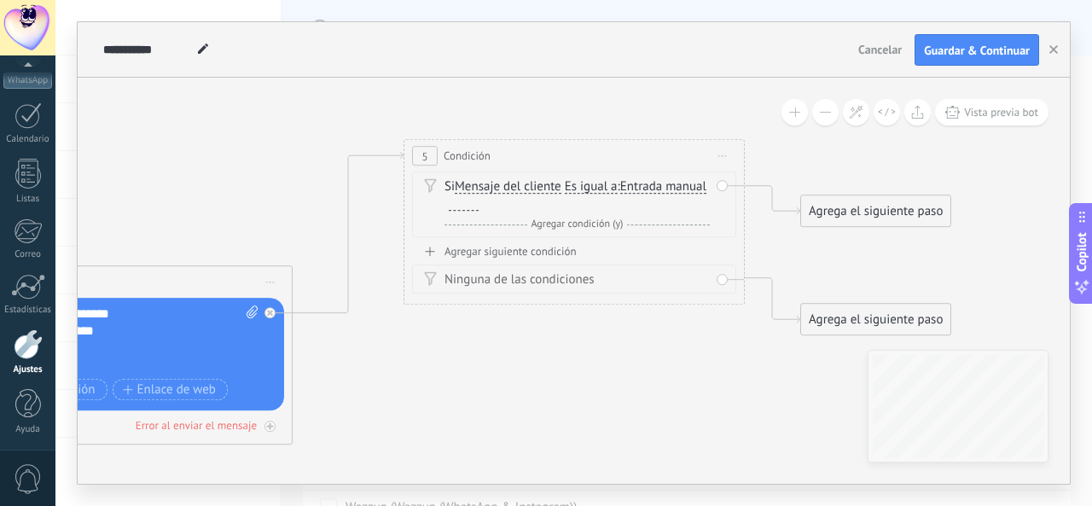
click at [590, 183] on span "Es igual a" at bounding box center [591, 188] width 53 height 14
click at [590, 183] on button "Es igual a" at bounding box center [662, 187] width 213 height 31
click at [606, 241] on span "Contiene" at bounding box center [649, 248] width 207 height 17
click at [470, 199] on div at bounding box center [464, 205] width 30 height 14
click at [530, 252] on div "Agregar siguiente condición" at bounding box center [574, 252] width 324 height 15
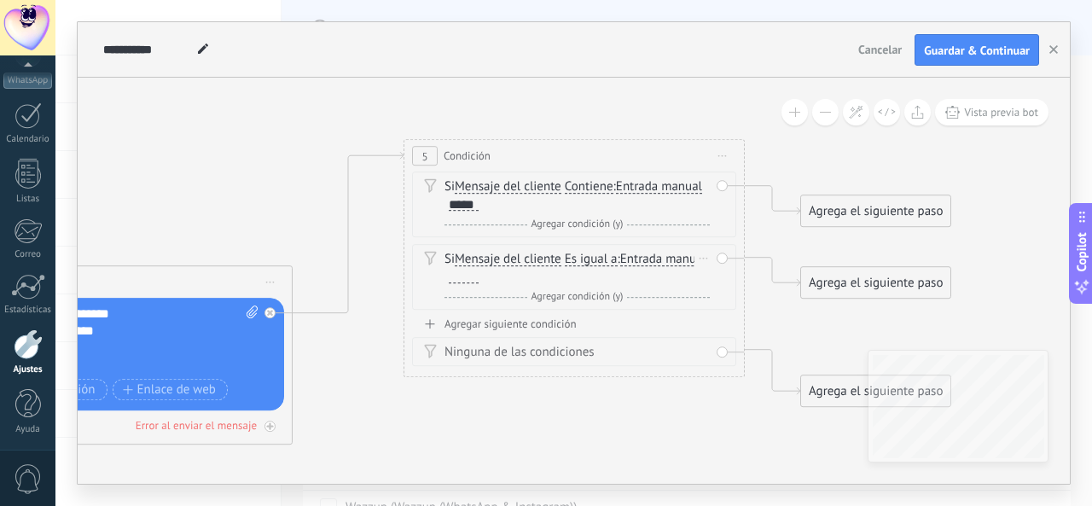
click at [580, 266] on span "Es igual a Es igual a No es igual Contiene Es igual a Es igual a No es igual Co…" at bounding box center [591, 260] width 53 height 16
click at [580, 259] on span "Es igual a" at bounding box center [591, 260] width 53 height 14
click at [580, 259] on button "Es igual a" at bounding box center [662, 260] width 213 height 31
click at [602, 315] on span "Contiene" at bounding box center [649, 320] width 207 height 17
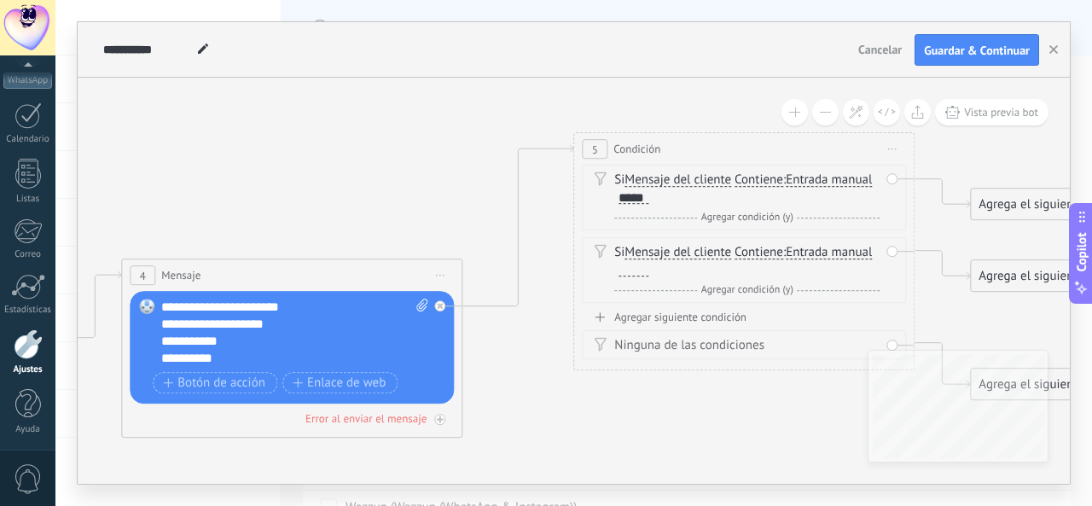
drag, startPoint x: 426, startPoint y: 392, endPoint x: 596, endPoint y: 385, distance: 170.8
click at [596, 385] on icon at bounding box center [94, 322] width 2789 height 1232
click at [633, 268] on div at bounding box center [635, 271] width 30 height 14
click at [756, 315] on div "Agregar siguiente condición" at bounding box center [745, 318] width 324 height 15
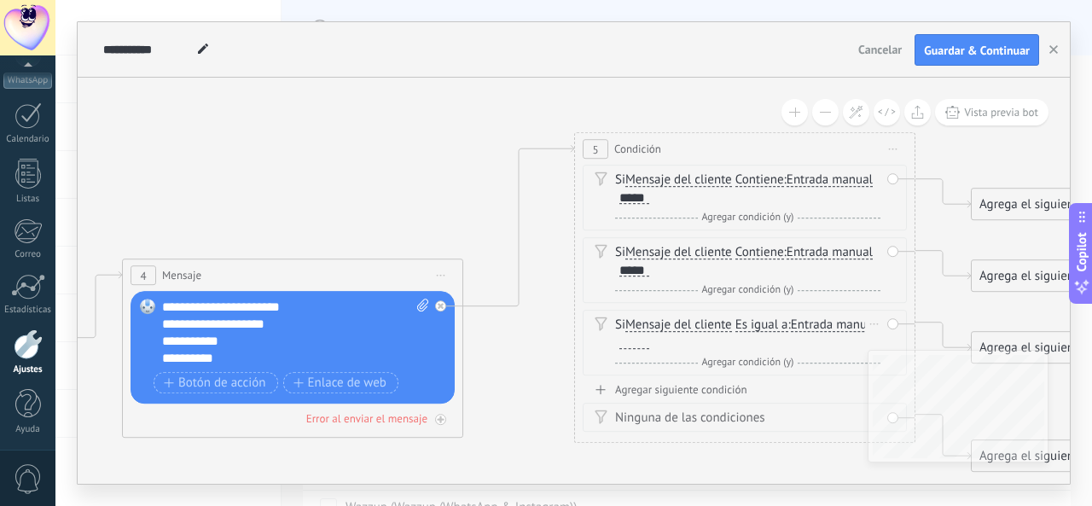
click at [756, 323] on span "Es igual a" at bounding box center [762, 326] width 53 height 14
click at [756, 323] on button "Es igual a" at bounding box center [833, 326] width 213 height 31
click at [782, 378] on span "Contiene" at bounding box center [820, 386] width 207 height 17
click at [636, 339] on div at bounding box center [635, 343] width 30 height 14
click at [705, 286] on span "Agregar condición (y)" at bounding box center [748, 290] width 101 height 13
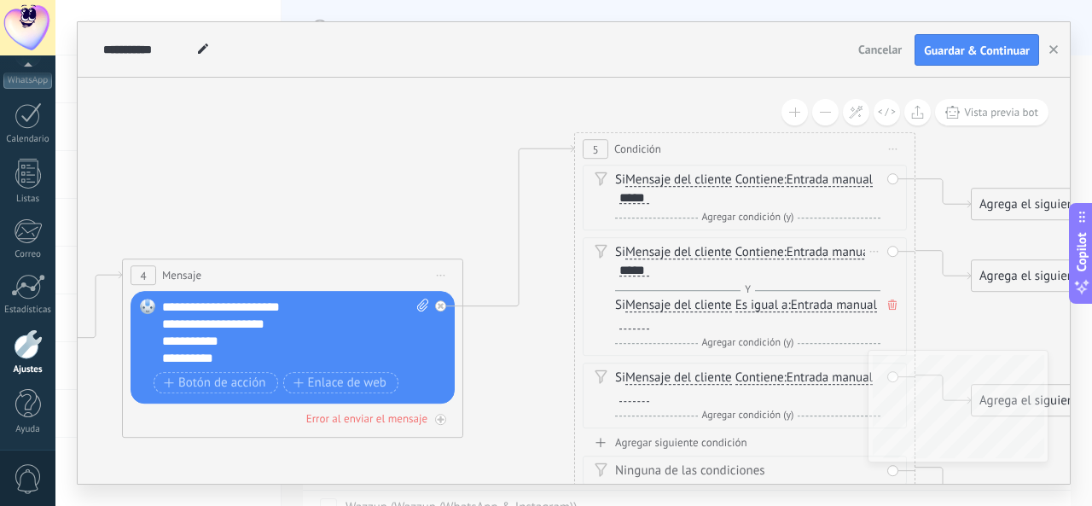
click at [755, 305] on span "Es igual a" at bounding box center [762, 307] width 53 height 14
click at [755, 305] on button "Es igual a" at bounding box center [833, 306] width 213 height 31
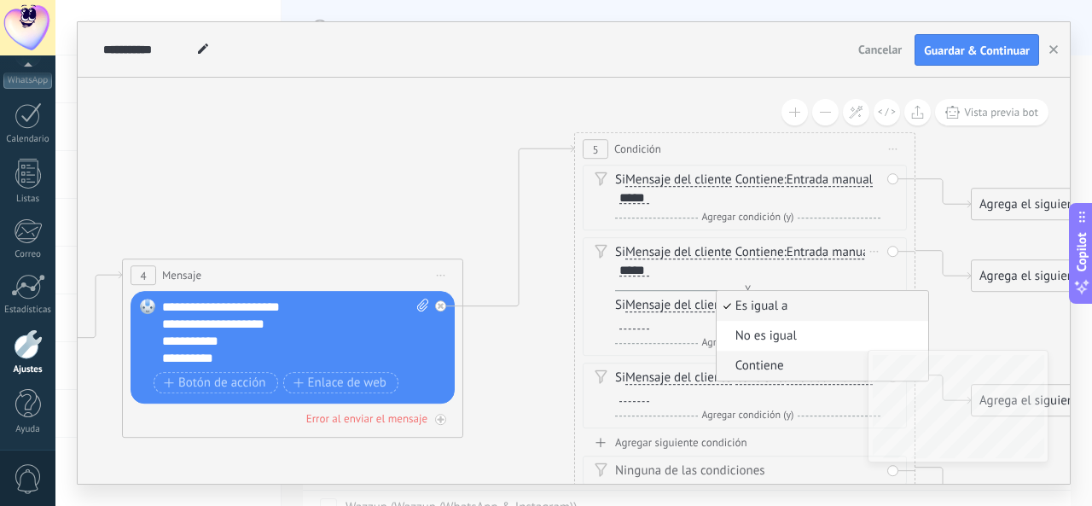
click at [761, 362] on span "Contiene" at bounding box center [820, 366] width 207 height 17
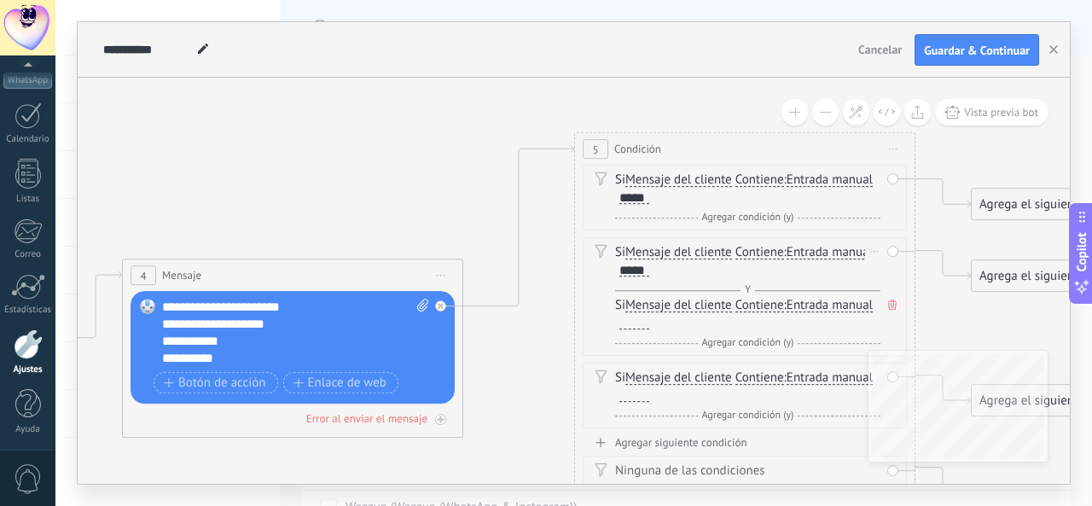
click at [631, 327] on div at bounding box center [635, 324] width 30 height 14
click at [511, 333] on icon at bounding box center [95, 322] width 2789 height 1232
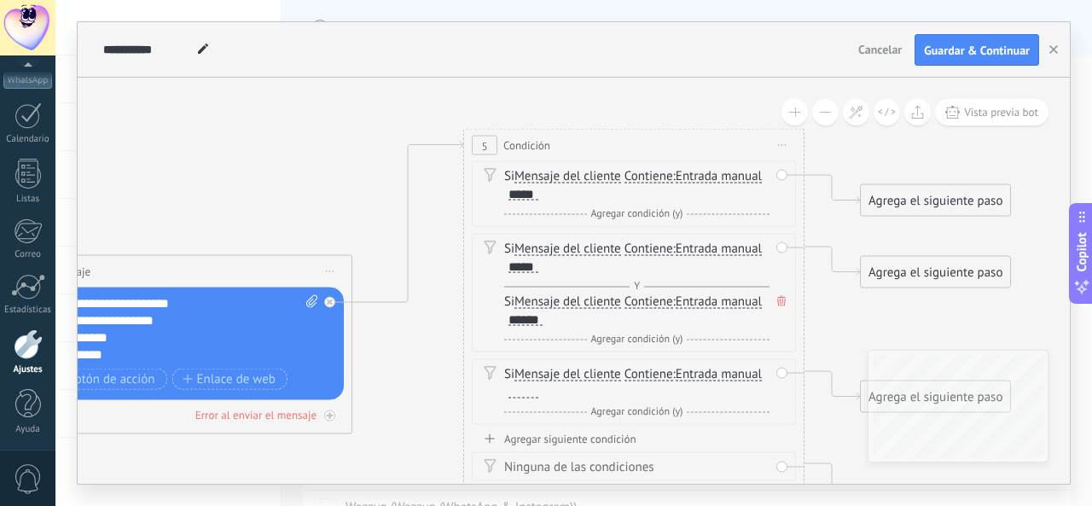
drag, startPoint x: 511, startPoint y: 333, endPoint x: 295, endPoint y: 329, distance: 215.9
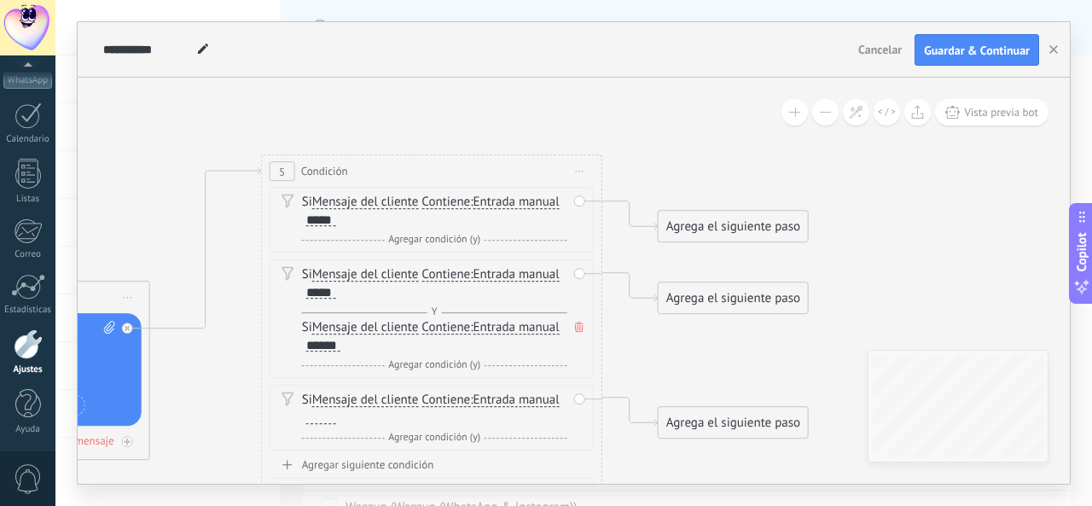
drag, startPoint x: 828, startPoint y: 341, endPoint x: 730, endPoint y: 368, distance: 100.8
drag, startPoint x: 721, startPoint y: 224, endPoint x: 759, endPoint y: 163, distance: 72.5
click at [759, 163] on div "Agrega el siguiente paso" at bounding box center [770, 172] width 149 height 28
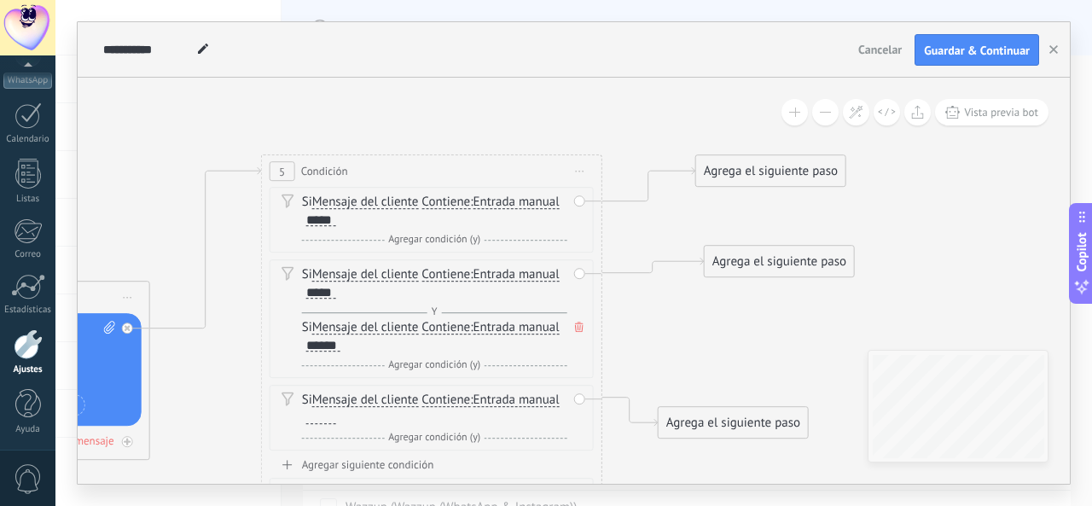
drag, startPoint x: 740, startPoint y: 288, endPoint x: 781, endPoint y: 253, distance: 53.9
click at [781, 253] on div "Agrega el siguiente paso" at bounding box center [779, 262] width 149 height 28
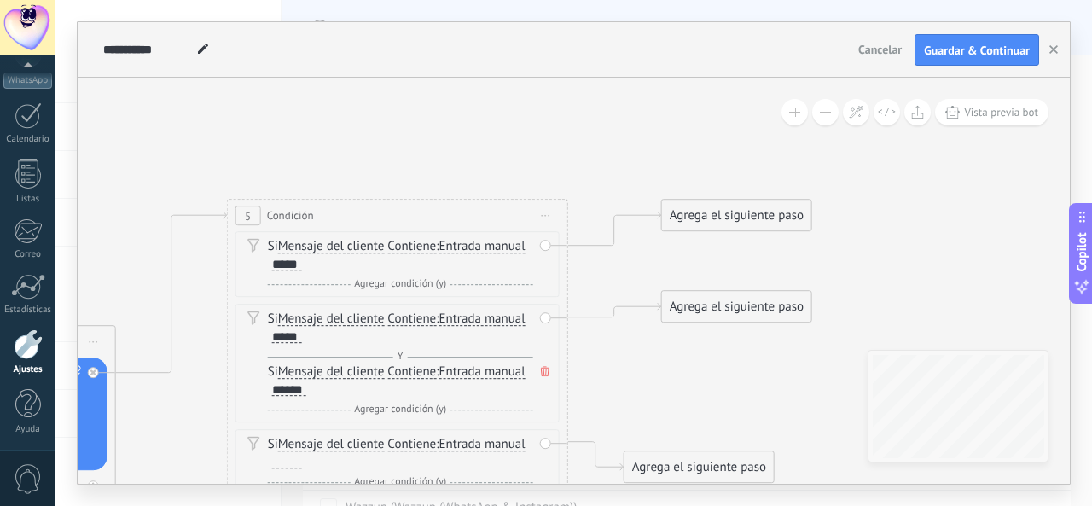
drag, startPoint x: 707, startPoint y: 318, endPoint x: 672, endPoint y: 363, distance: 56.0
click at [703, 308] on div "Agrega el siguiente paso" at bounding box center [736, 308] width 149 height 28
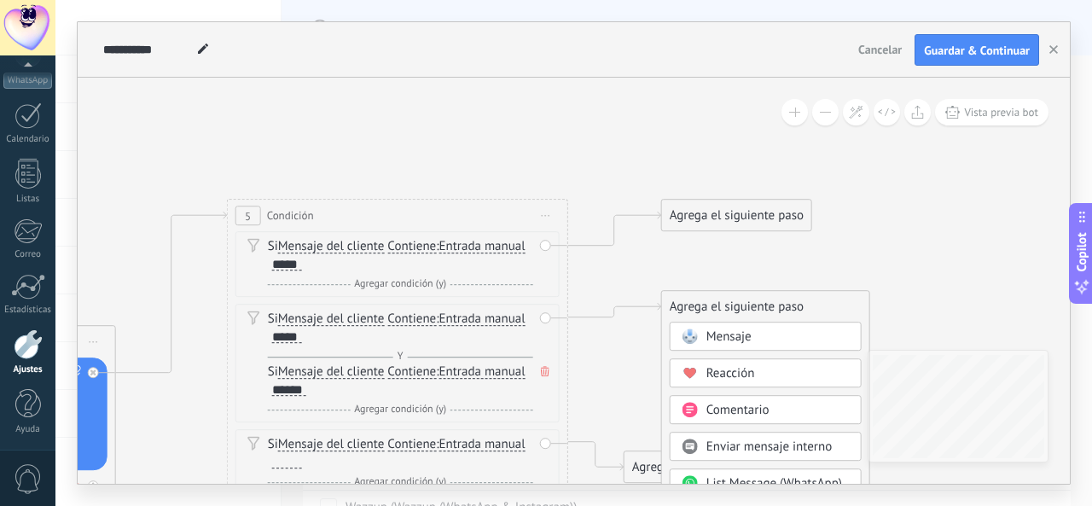
click at [734, 332] on span "Mensaje" at bounding box center [729, 337] width 45 height 16
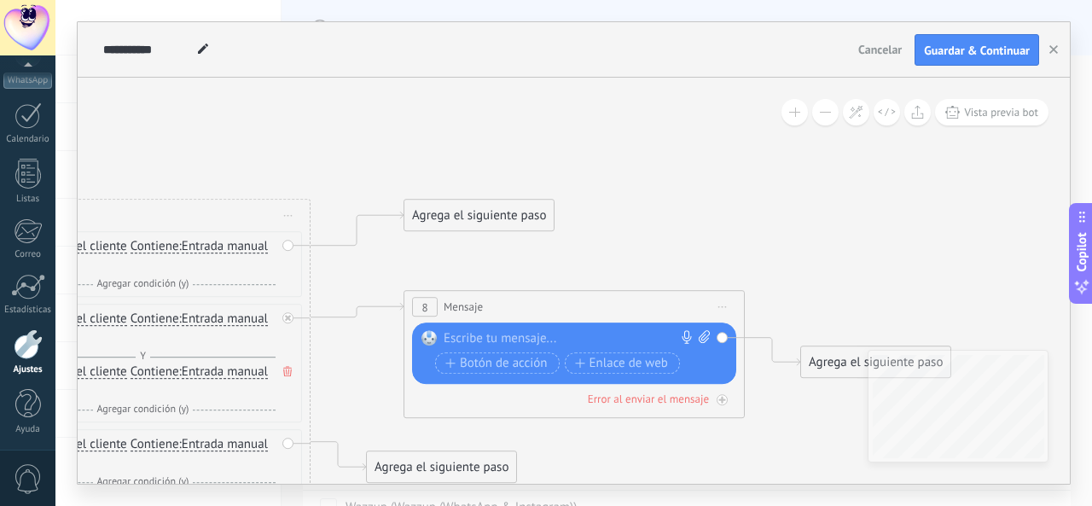
click at [608, 339] on div at bounding box center [570, 339] width 253 height 17
click at [966, 58] on button "Guardar & Continuar" at bounding box center [977, 50] width 125 height 32
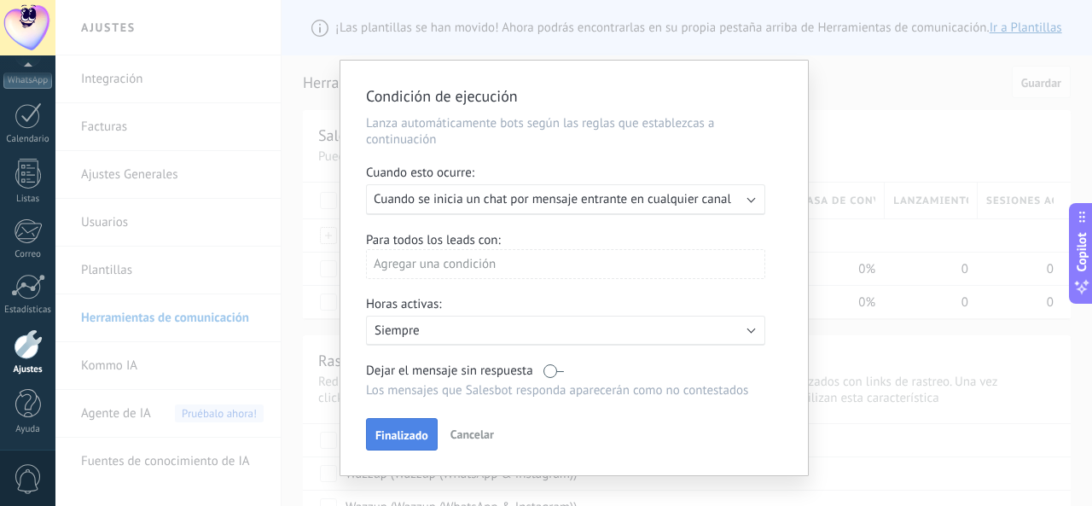
click at [410, 429] on span "Finalizado" at bounding box center [401, 435] width 53 height 12
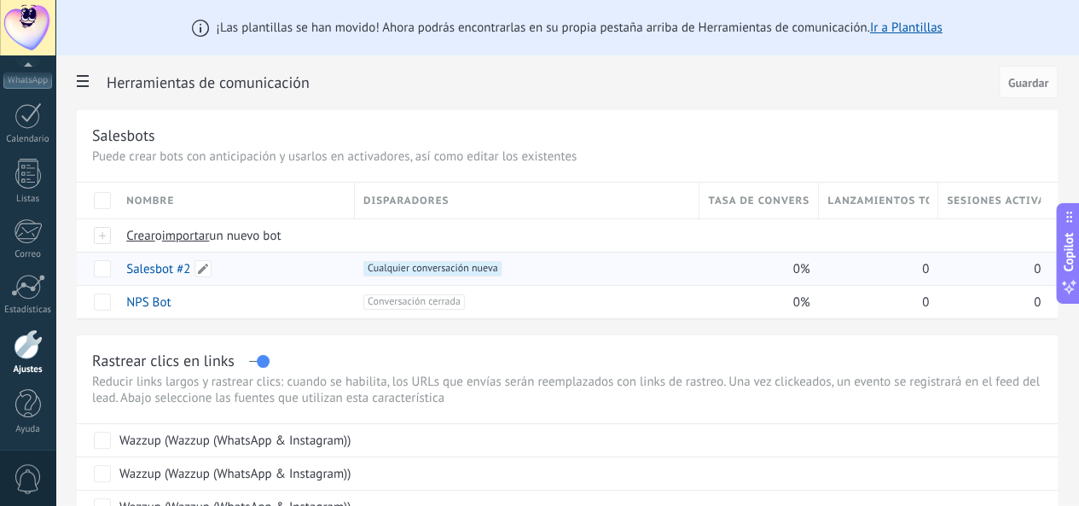
click at [190, 273] on link "Salesbot #2" at bounding box center [158, 269] width 64 height 16
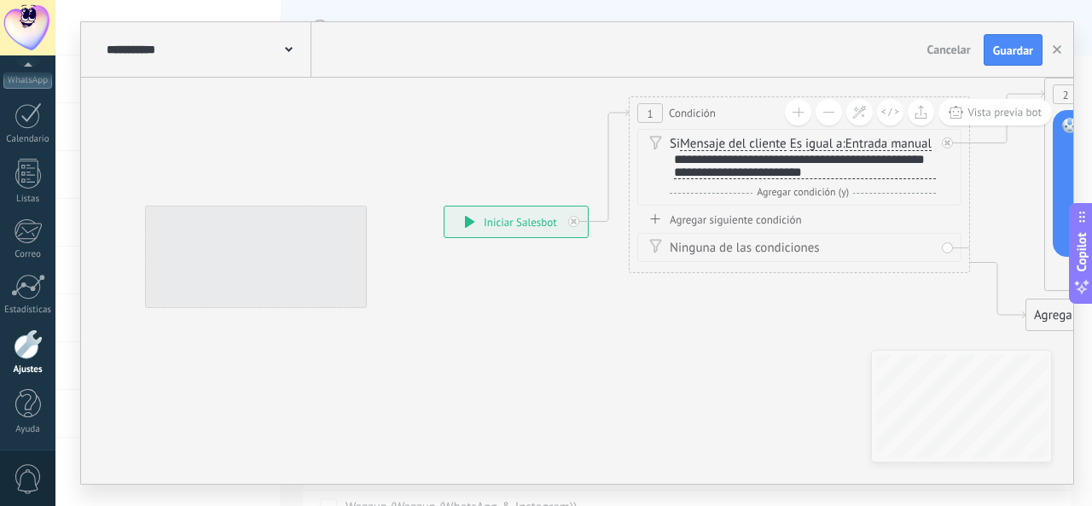
drag, startPoint x: 708, startPoint y: 371, endPoint x: 411, endPoint y: 416, distance: 300.2
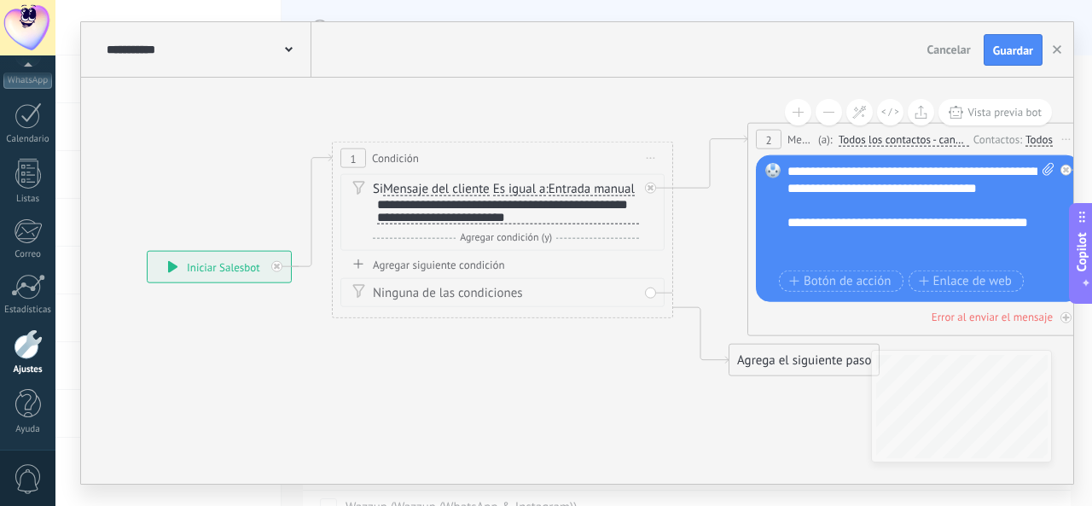
drag, startPoint x: 556, startPoint y: 422, endPoint x: 323, endPoint y: 400, distance: 234.9
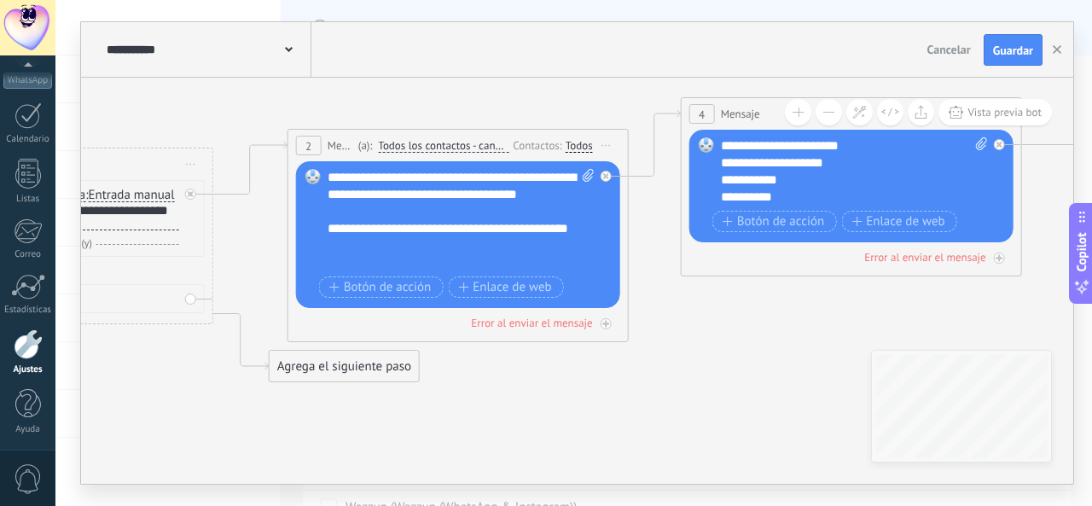
drag, startPoint x: 790, startPoint y: 388, endPoint x: 652, endPoint y: 363, distance: 140.6
click at [490, 429] on icon at bounding box center [797, 176] width 3075 height 1265
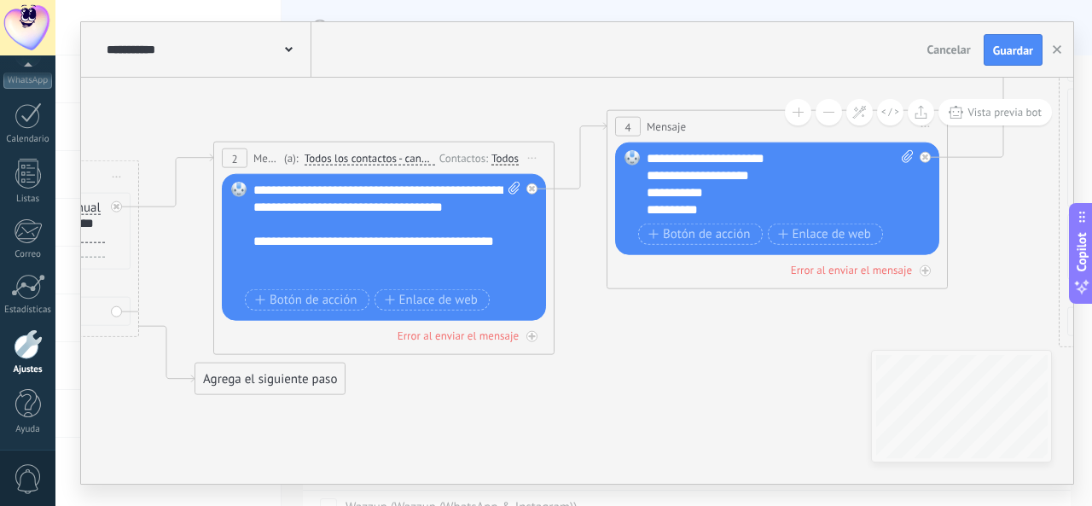
drag, startPoint x: 661, startPoint y: 359, endPoint x: 464, endPoint y: 398, distance: 200.8
click at [464, 398] on icon at bounding box center [723, 189] width 3075 height 1265
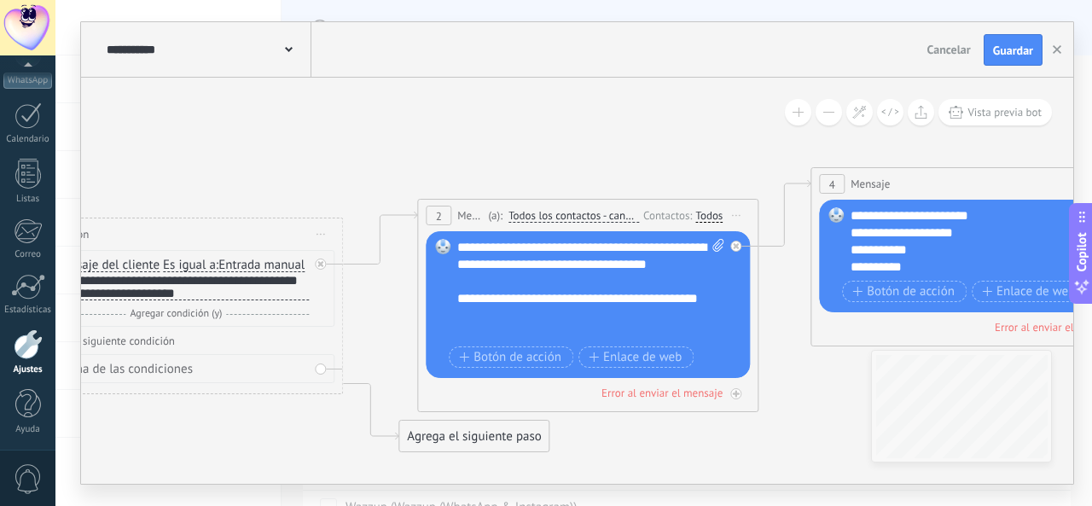
drag, startPoint x: 172, startPoint y: 142, endPoint x: 576, endPoint y: 161, distance: 404.1
click at [576, 161] on icon at bounding box center [927, 246] width 3075 height 1265
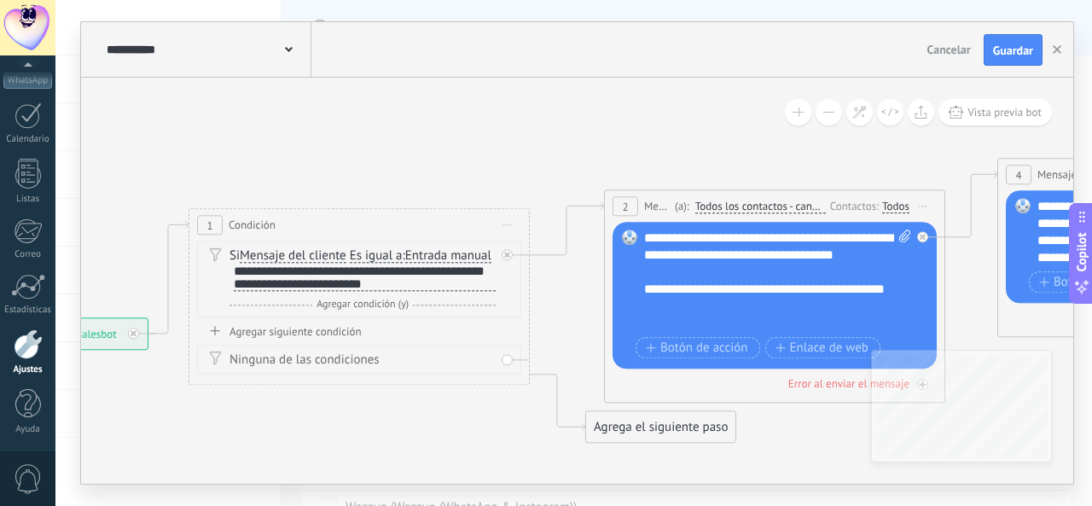
drag, startPoint x: 384, startPoint y: 165, endPoint x: 602, endPoint y: 150, distance: 218.9
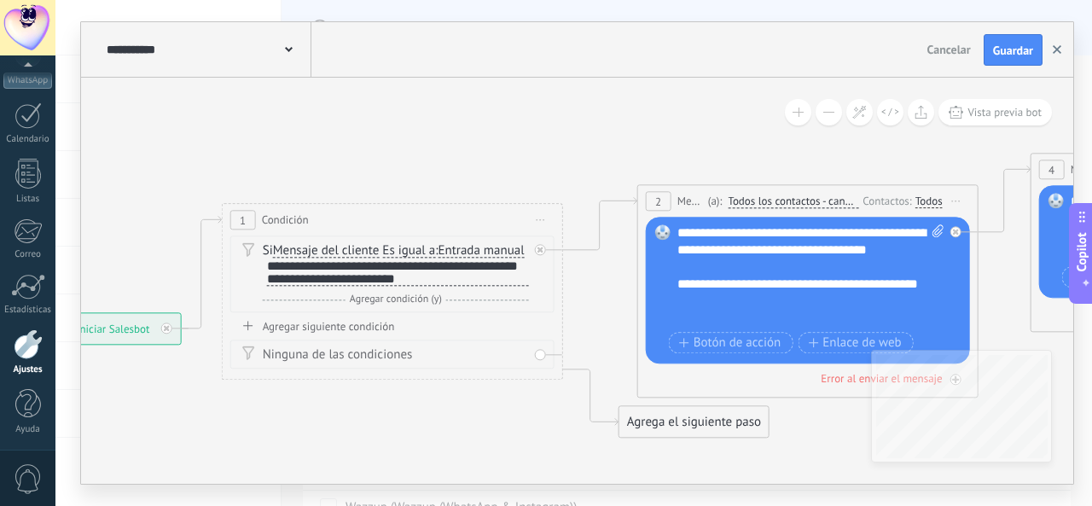
click at [1050, 49] on button "button" at bounding box center [1057, 50] width 26 height 32
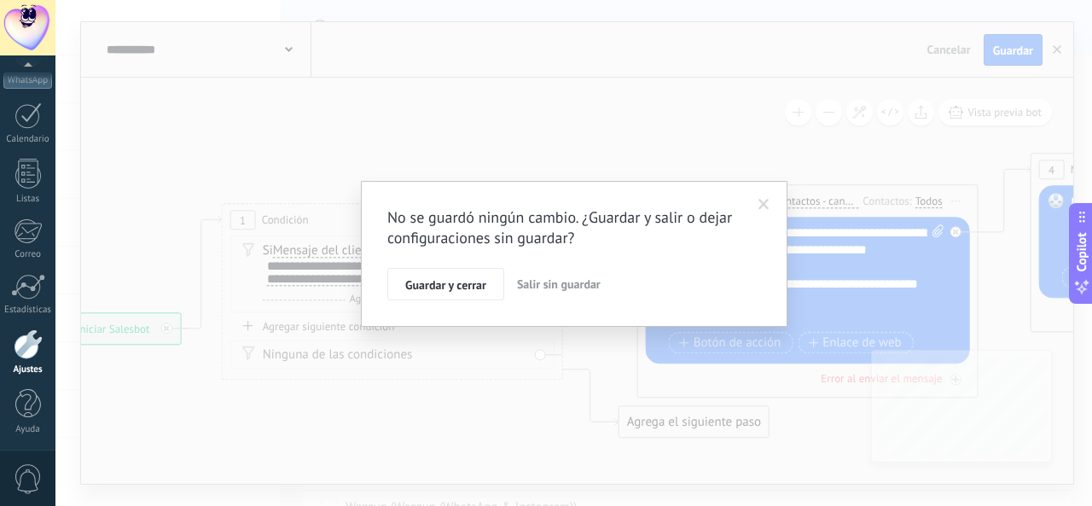
click at [541, 277] on span "Salir sin guardar" at bounding box center [559, 283] width 84 height 15
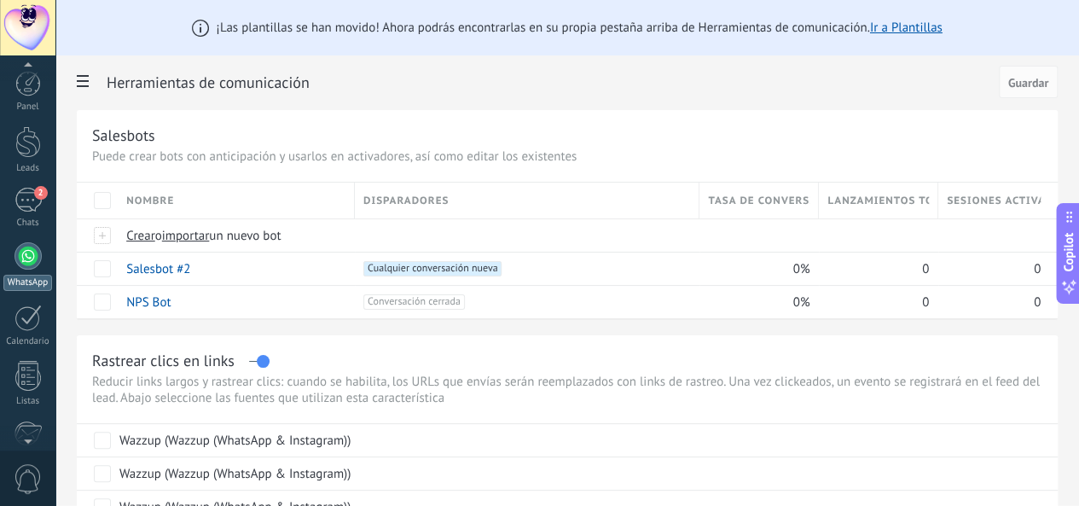
scroll to position [202, 0]
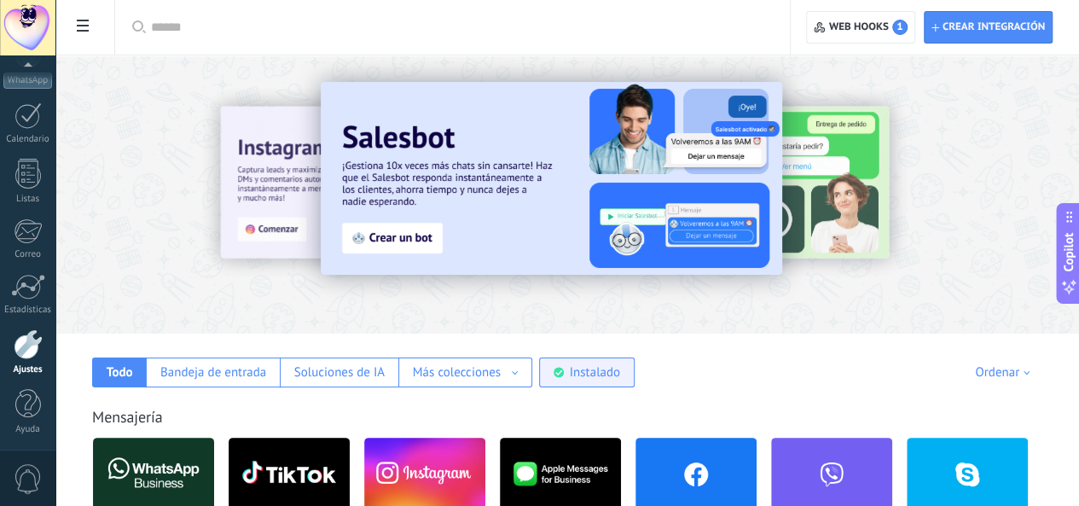
click at [635, 381] on div "Instalado" at bounding box center [587, 373] width 96 height 30
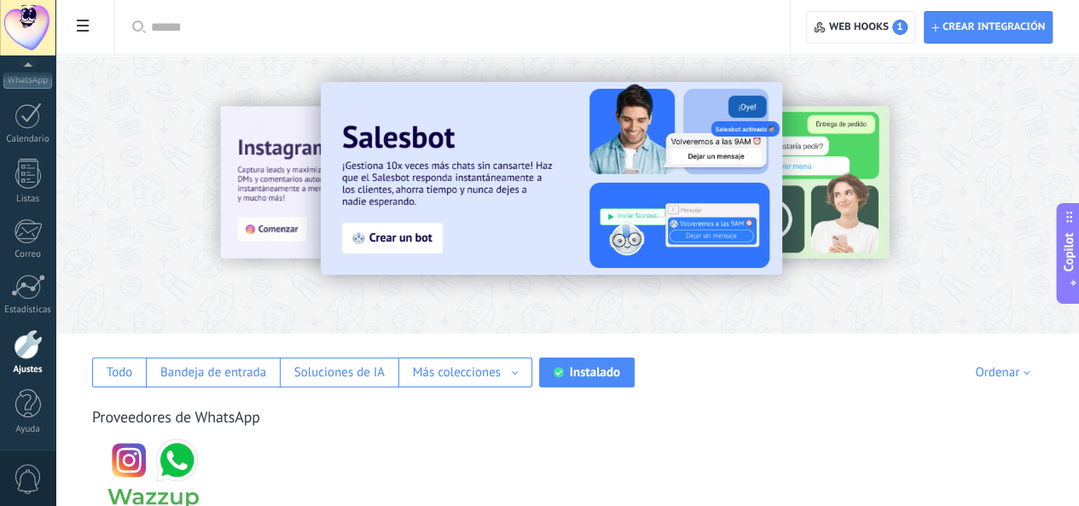
scroll to position [300, 0]
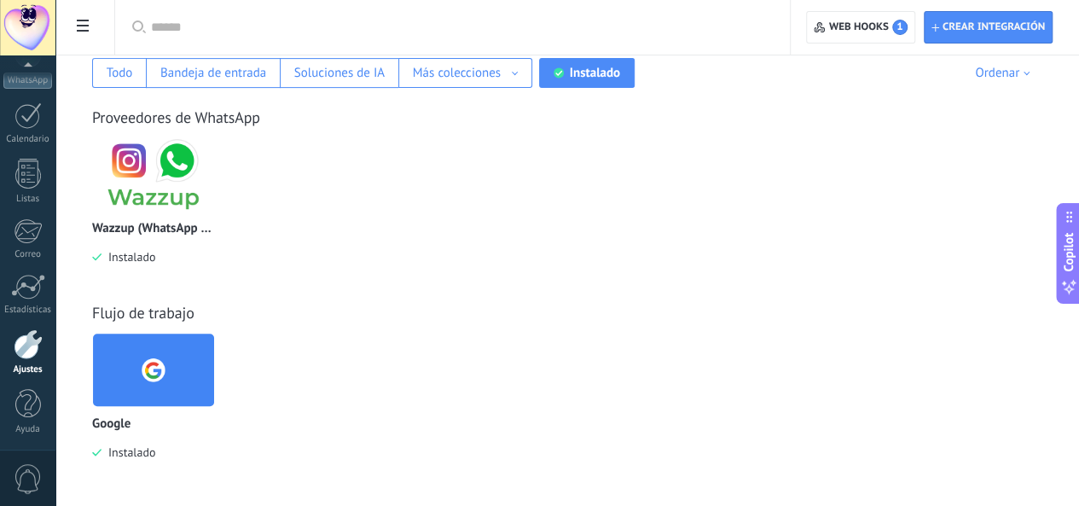
click at [214, 165] on img at bounding box center [153, 174] width 121 height 83
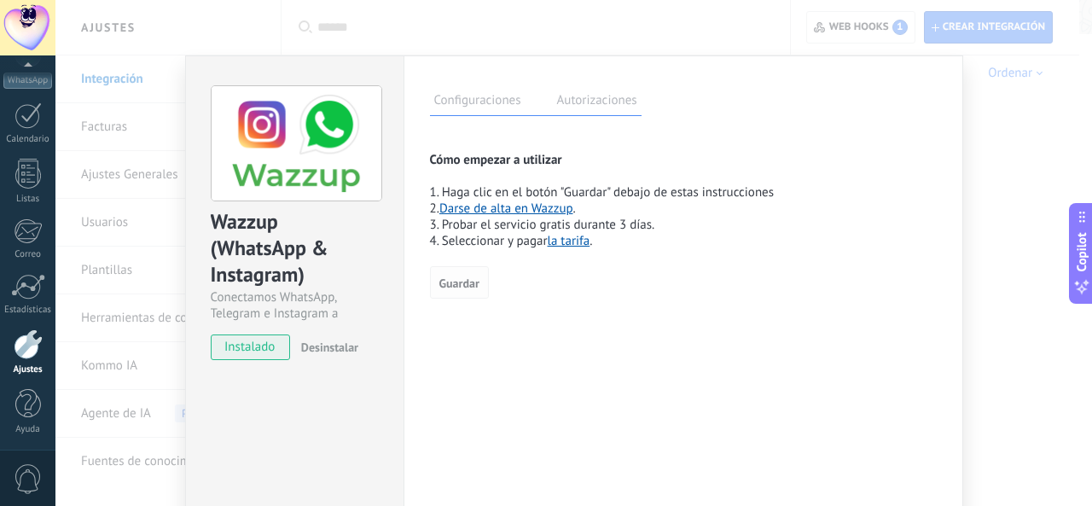
click at [462, 287] on span "Guardar" at bounding box center [459, 283] width 40 height 12
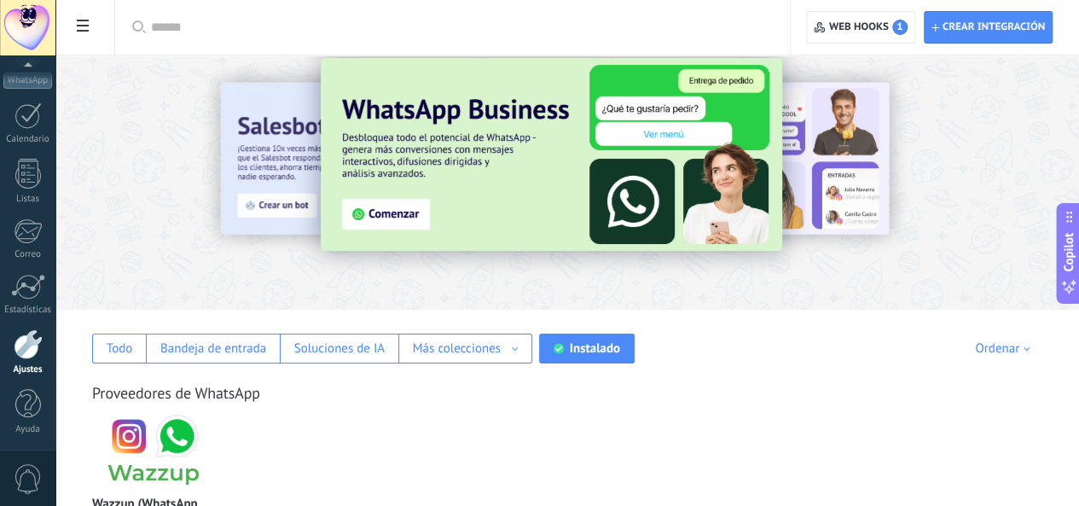
scroll to position [20, 0]
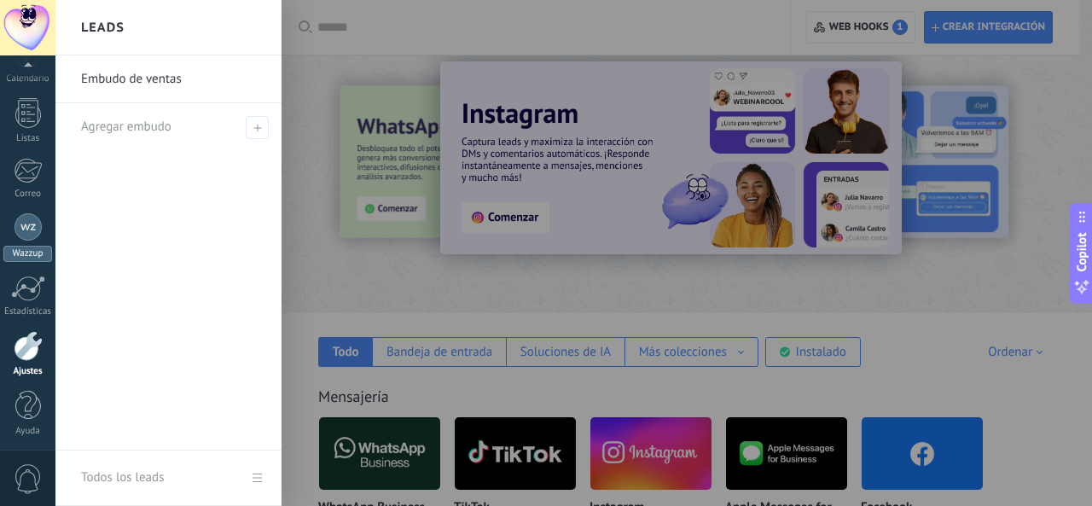
click at [21, 236] on div at bounding box center [28, 226] width 27 height 27
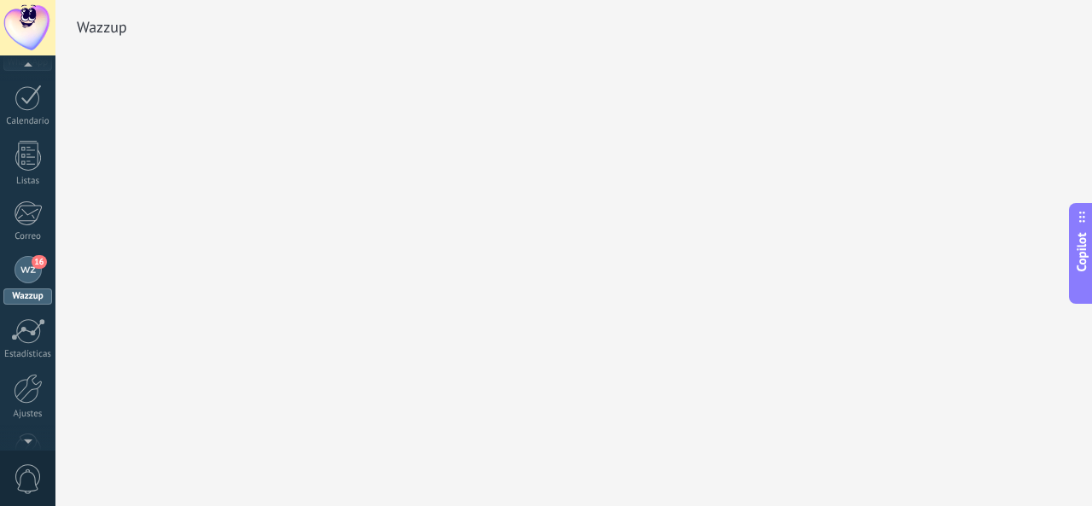
click at [26, 60] on div at bounding box center [546, 253] width 1092 height 506
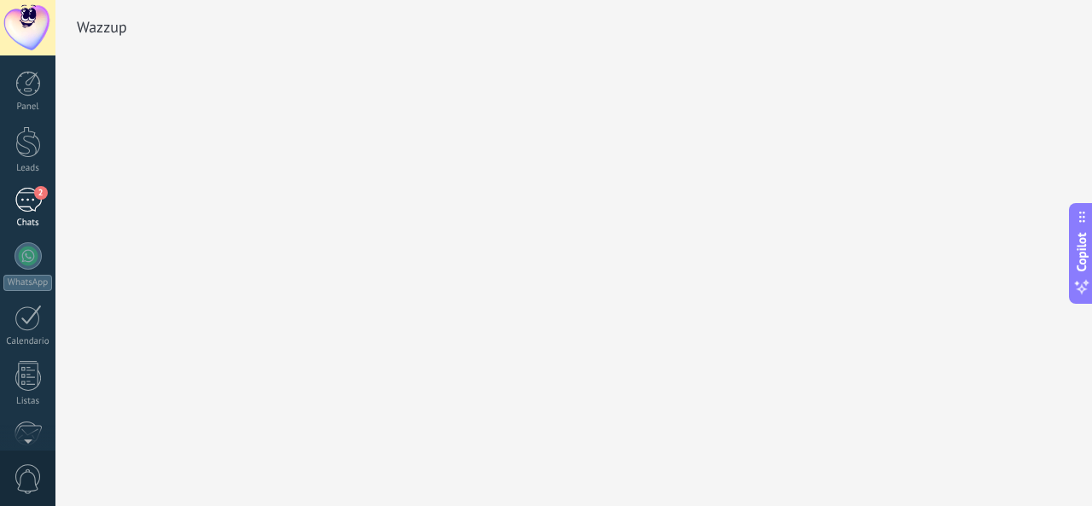
click at [28, 194] on div "2" at bounding box center [28, 200] width 27 height 25
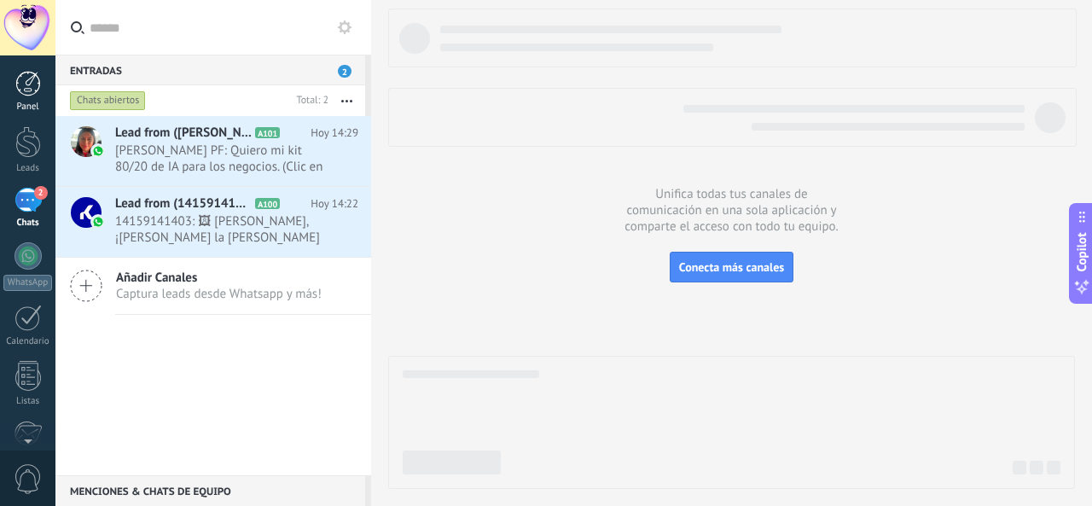
click at [32, 101] on link "Panel" at bounding box center [27, 92] width 55 height 42
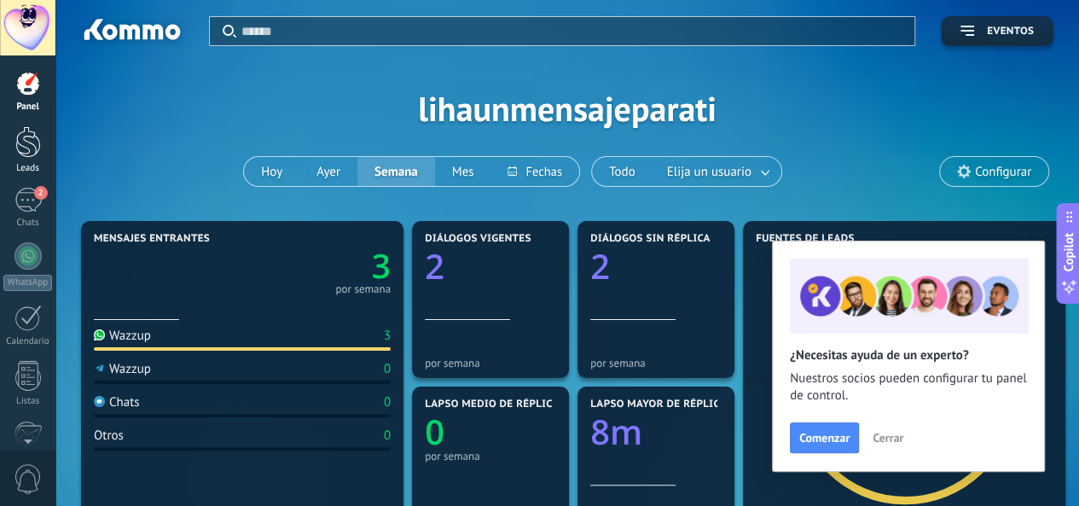
click at [15, 156] on div at bounding box center [28, 142] width 26 height 32
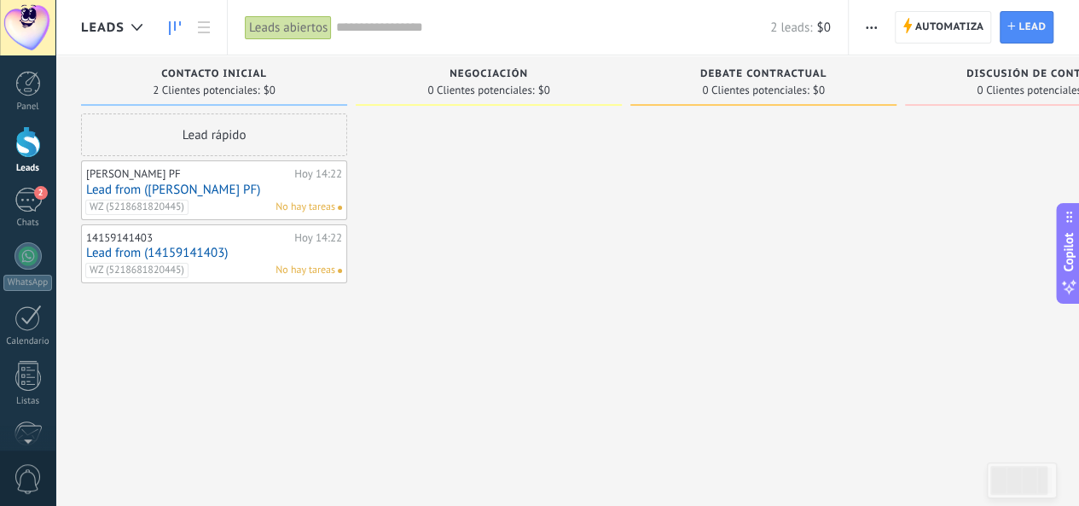
click at [237, 190] on link "Lead from ([PERSON_NAME] PF)" at bounding box center [214, 190] width 256 height 15
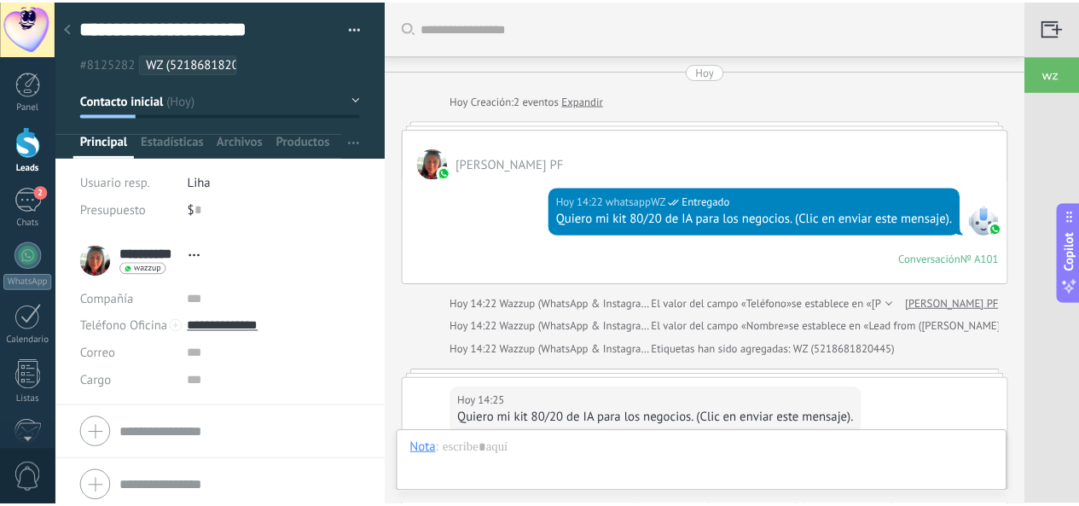
scroll to position [333, 0]
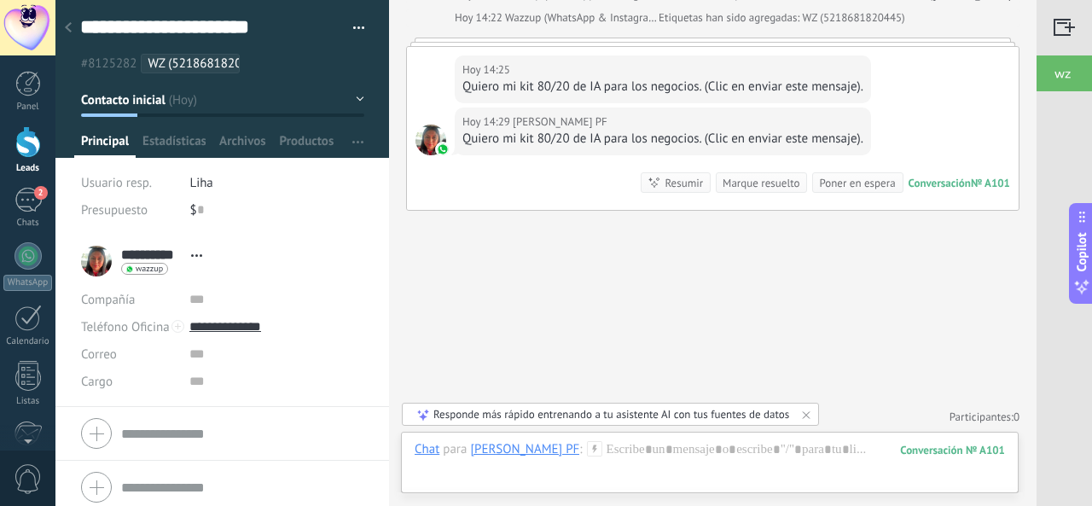
click at [353, 30] on span "button" at bounding box center [359, 30] width 12 height 3
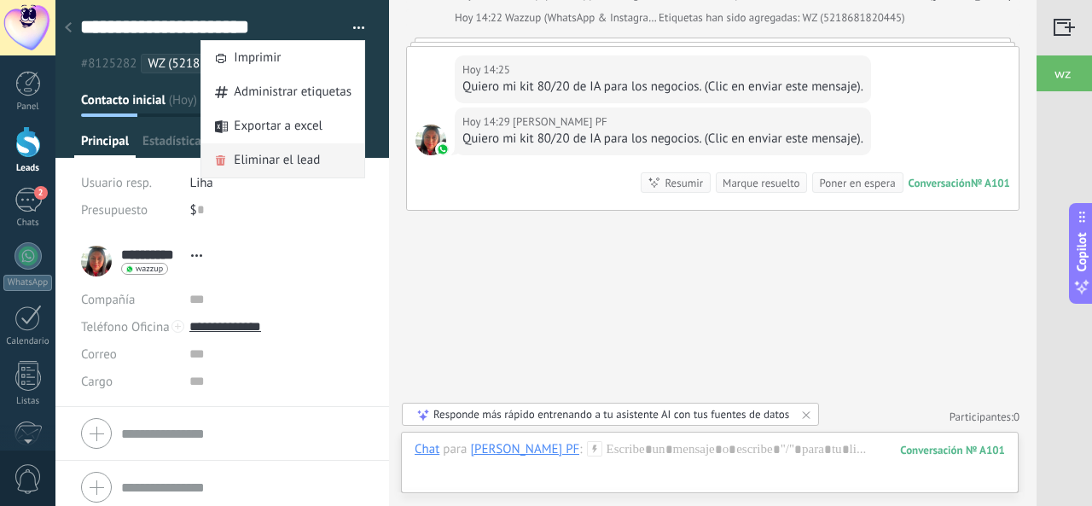
click at [271, 166] on span "Eliminar el lead" at bounding box center [277, 160] width 86 height 34
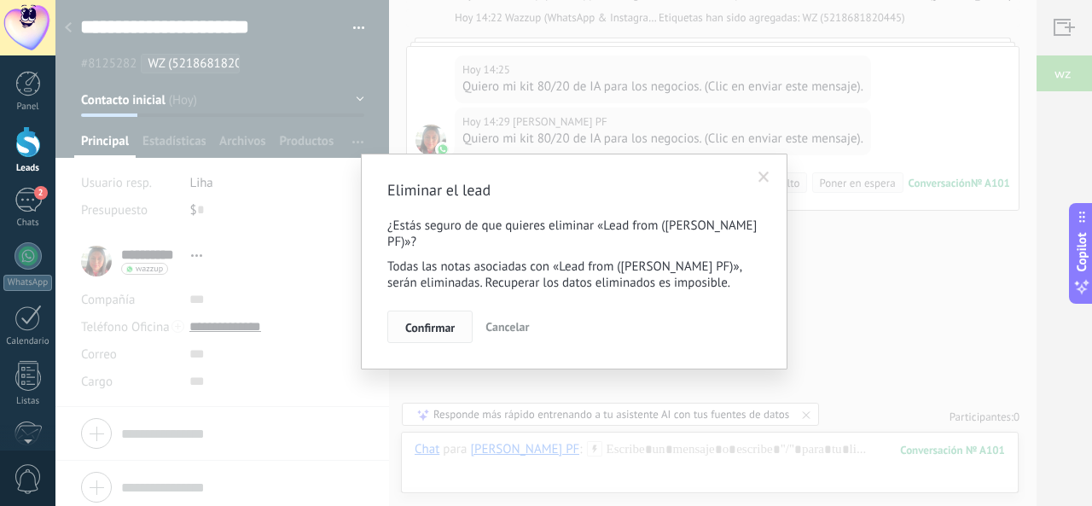
click at [439, 311] on button "Confirmar" at bounding box center [429, 327] width 85 height 32
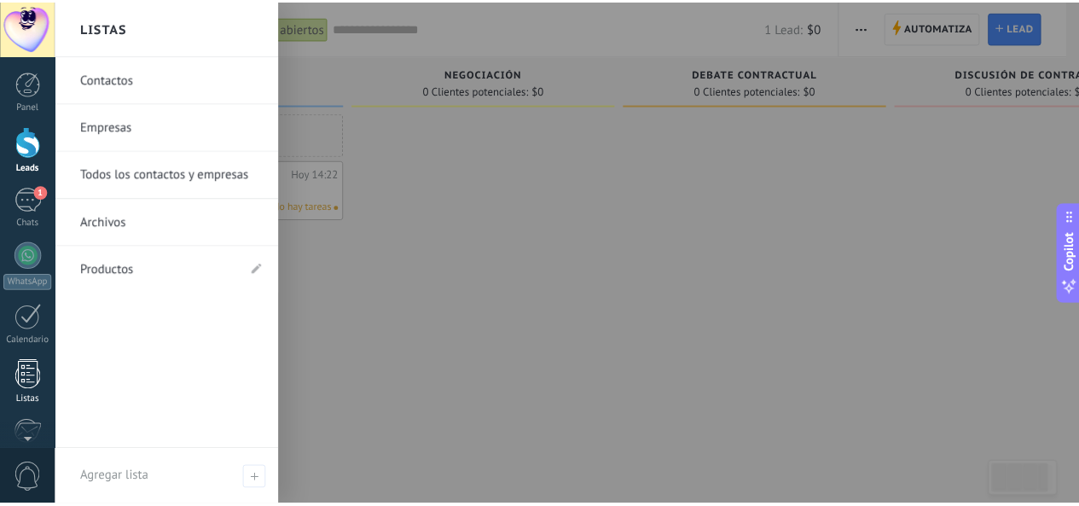
scroll to position [263, 0]
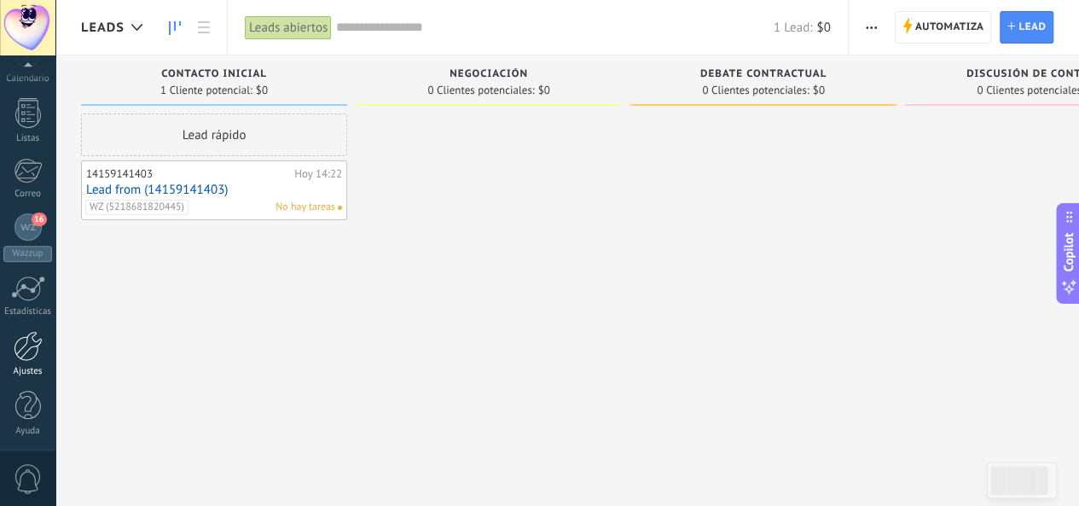
click at [34, 345] on div at bounding box center [28, 346] width 29 height 30
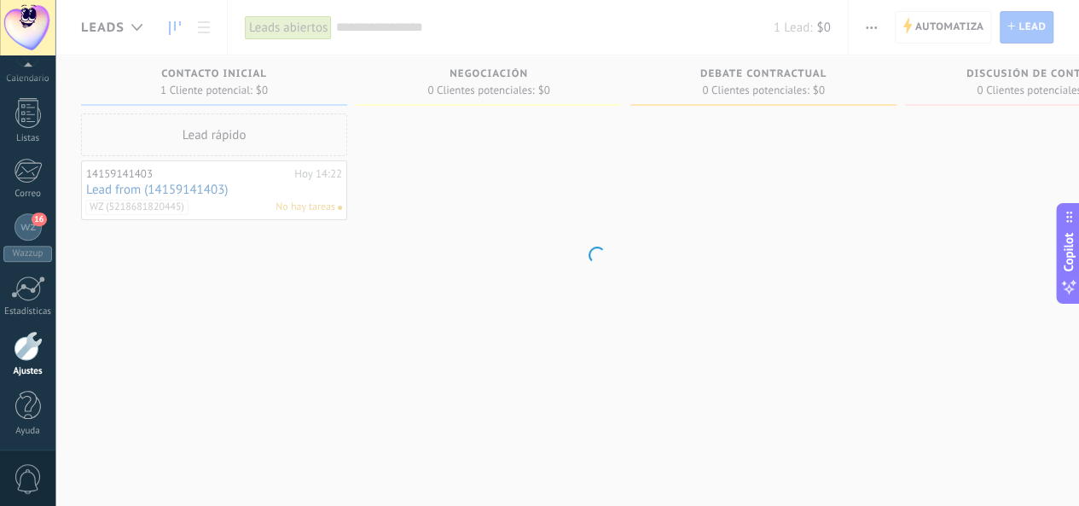
scroll to position [264, 0]
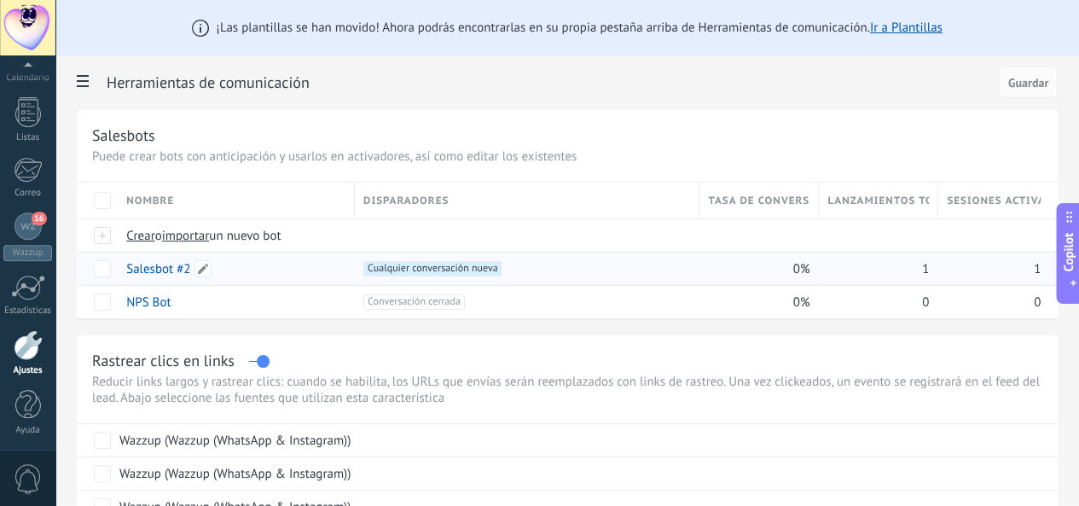
click at [190, 270] on link "Salesbot #2" at bounding box center [158, 269] width 64 height 16
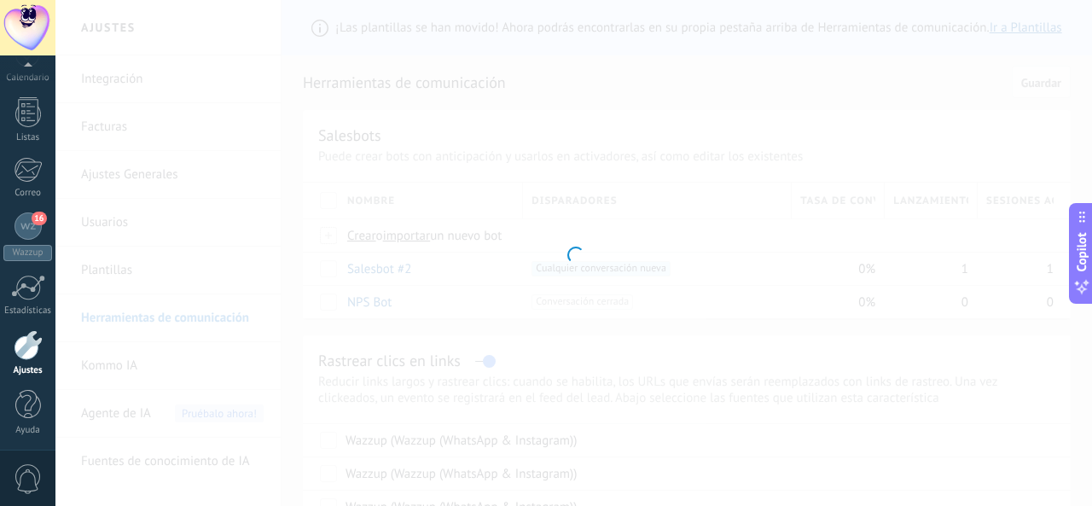
type input "**********"
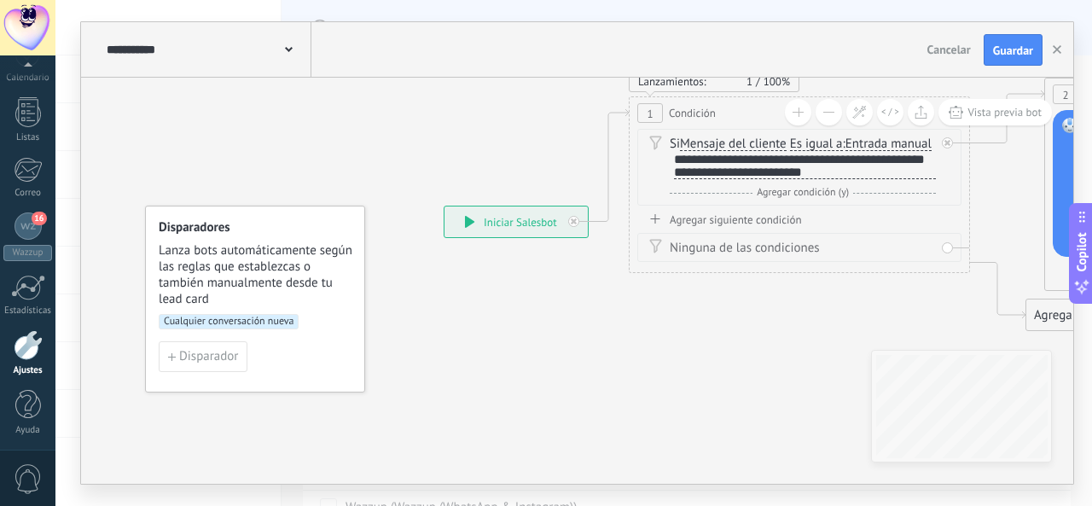
drag, startPoint x: 711, startPoint y: 352, endPoint x: 313, endPoint y: 401, distance: 400.7
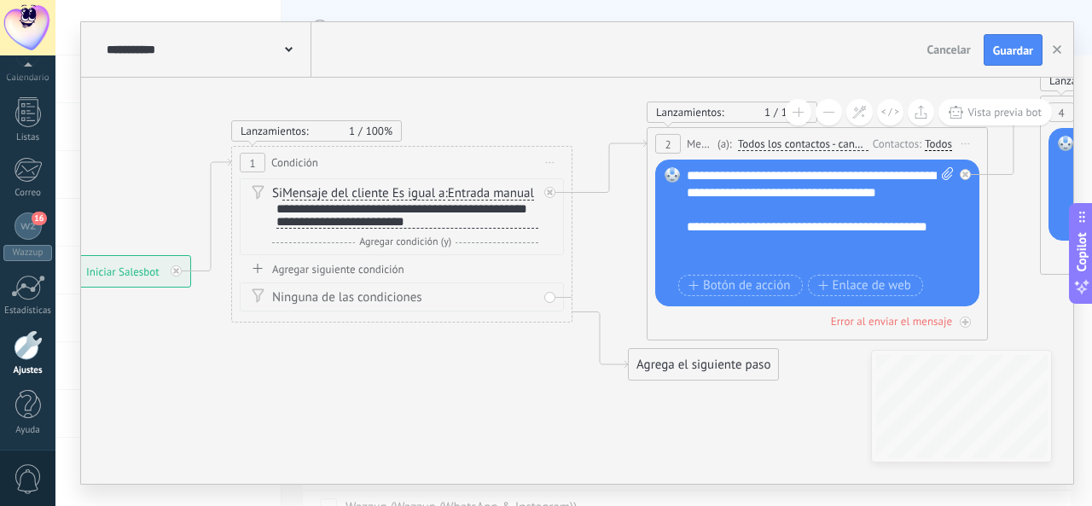
drag, startPoint x: 1010, startPoint y: 276, endPoint x: 319, endPoint y: 361, distance: 696.4
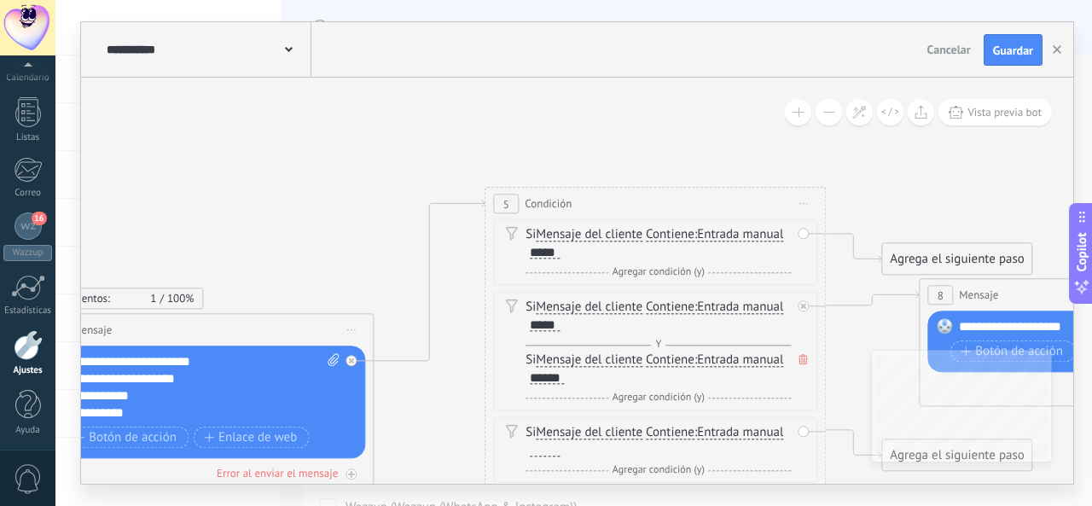
drag, startPoint x: 774, startPoint y: 294, endPoint x: 457, endPoint y: 428, distance: 343.4
click at [457, 428] on icon at bounding box center [224, 393] width 3224 height 1265
click at [1062, 49] on icon "button" at bounding box center [1057, 49] width 9 height 9
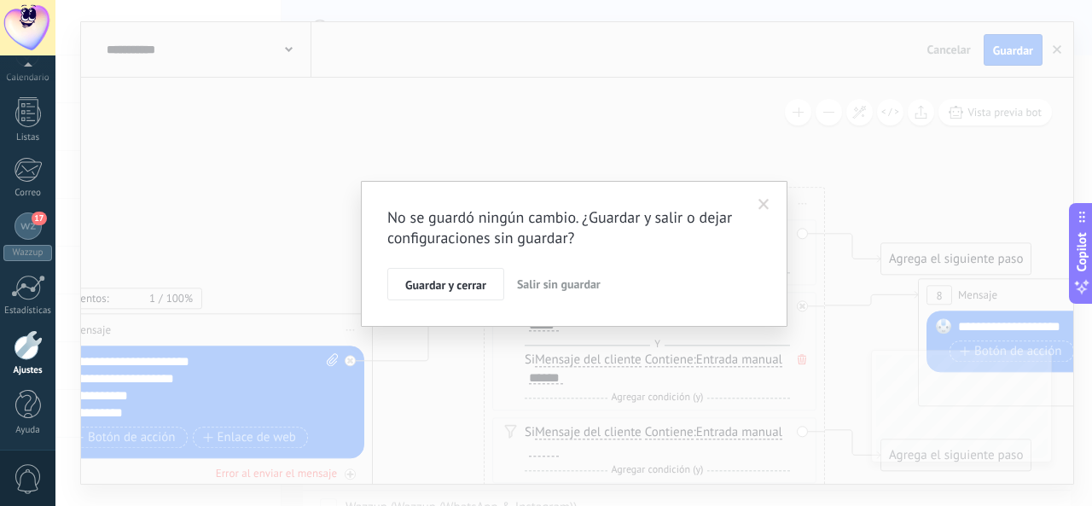
click at [553, 278] on span "Salir sin guardar" at bounding box center [559, 283] width 84 height 15
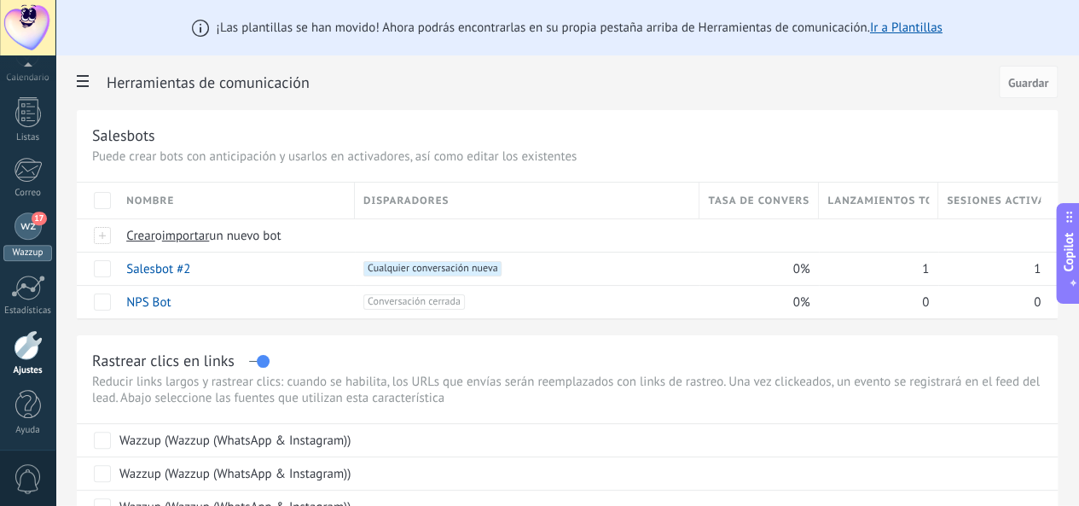
click at [29, 222] on div "17" at bounding box center [28, 225] width 27 height 27
